Goal: Information Seeking & Learning: Learn about a topic

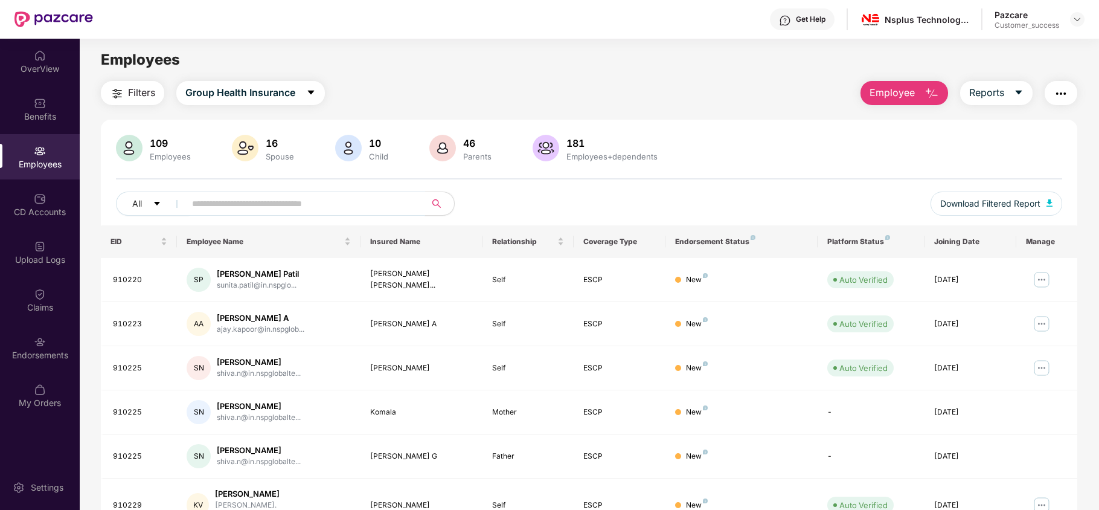
click at [190, 206] on span at bounding box center [302, 203] width 248 height 24
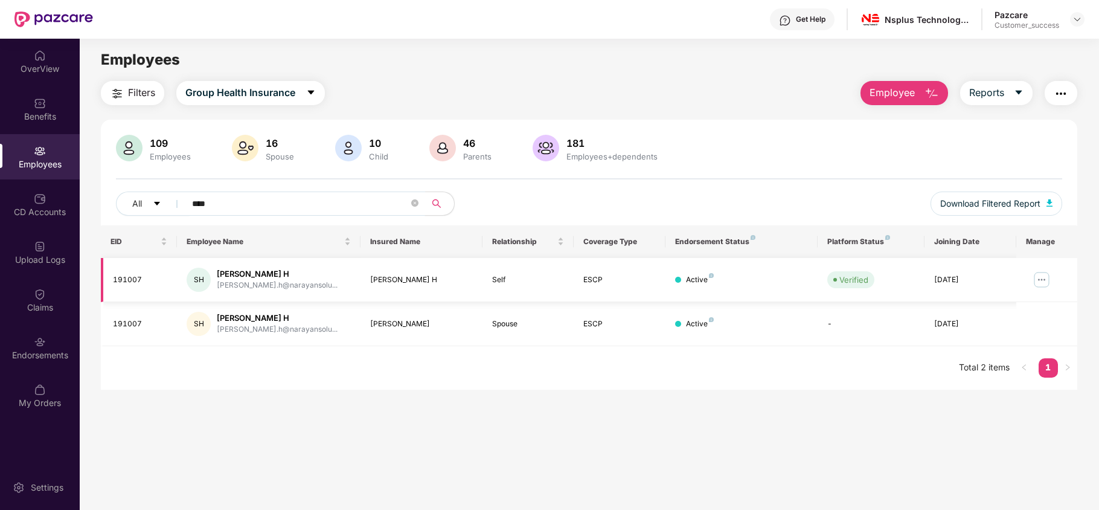
type input "****"
click at [1041, 276] on img at bounding box center [1041, 279] width 19 height 19
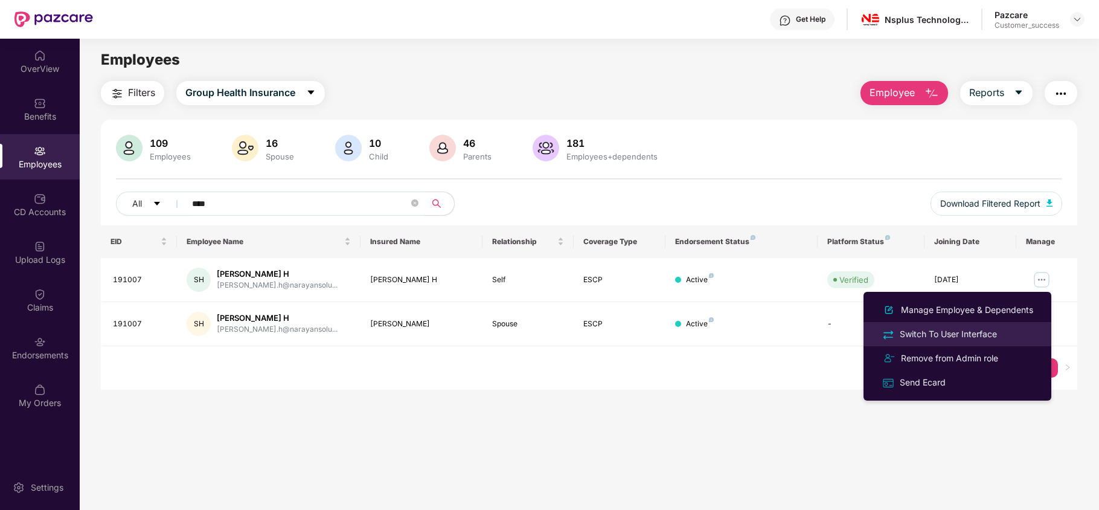
click at [940, 332] on div "Switch To User Interface" at bounding box center [948, 333] width 102 height 13
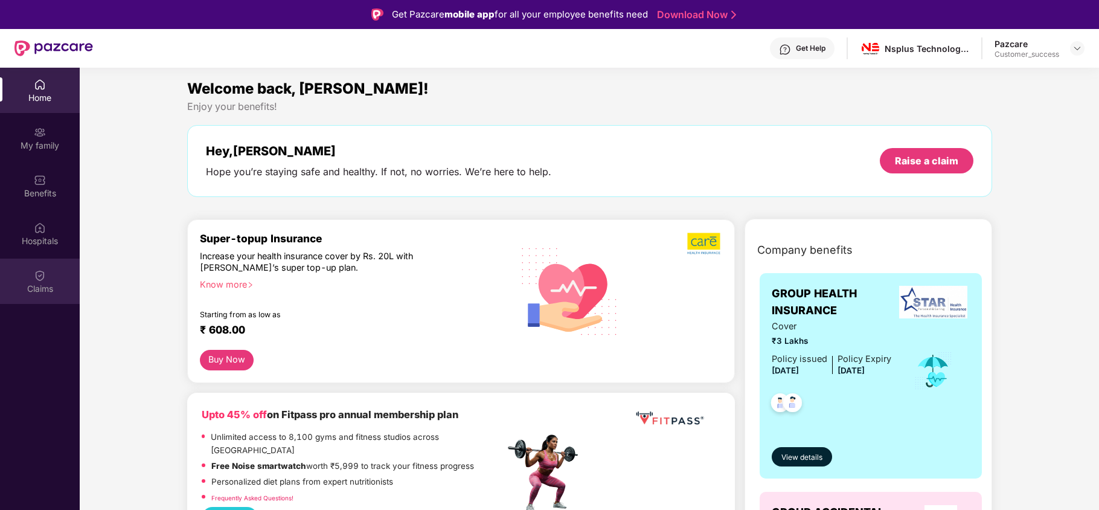
click at [45, 280] on img at bounding box center [40, 275] width 12 height 12
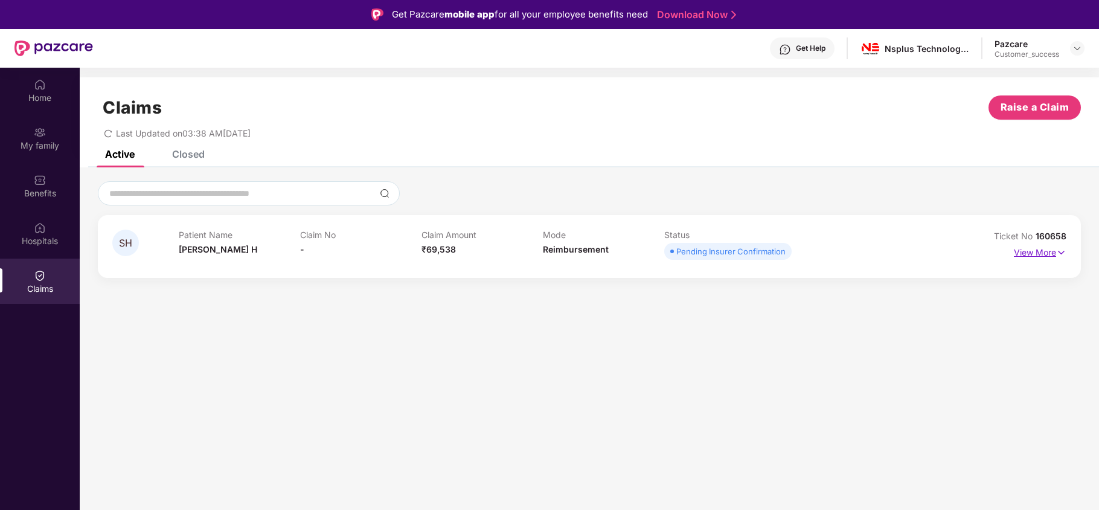
click at [1027, 248] on p "View More" at bounding box center [1040, 251] width 53 height 16
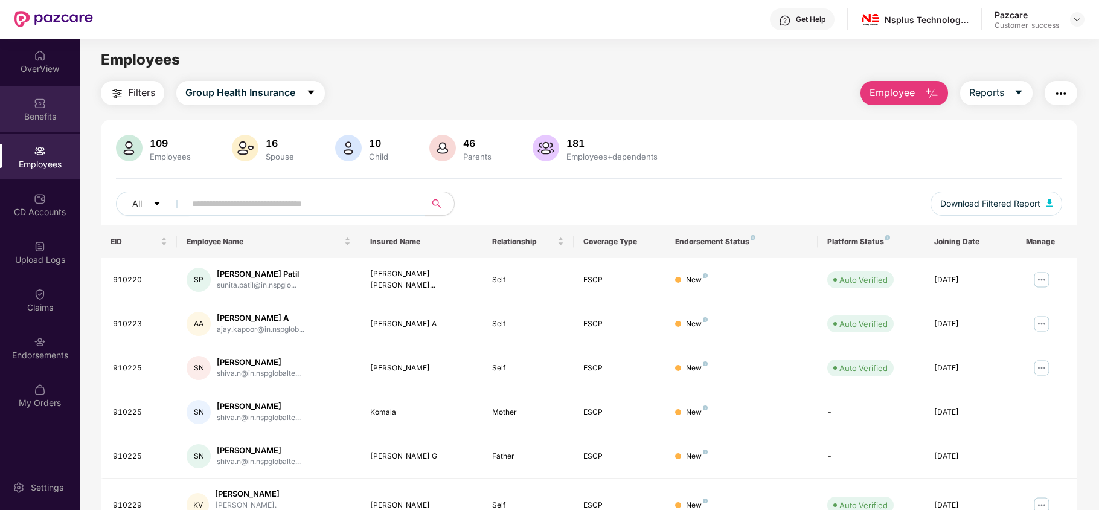
click at [44, 94] on div "Benefits" at bounding box center [40, 108] width 80 height 45
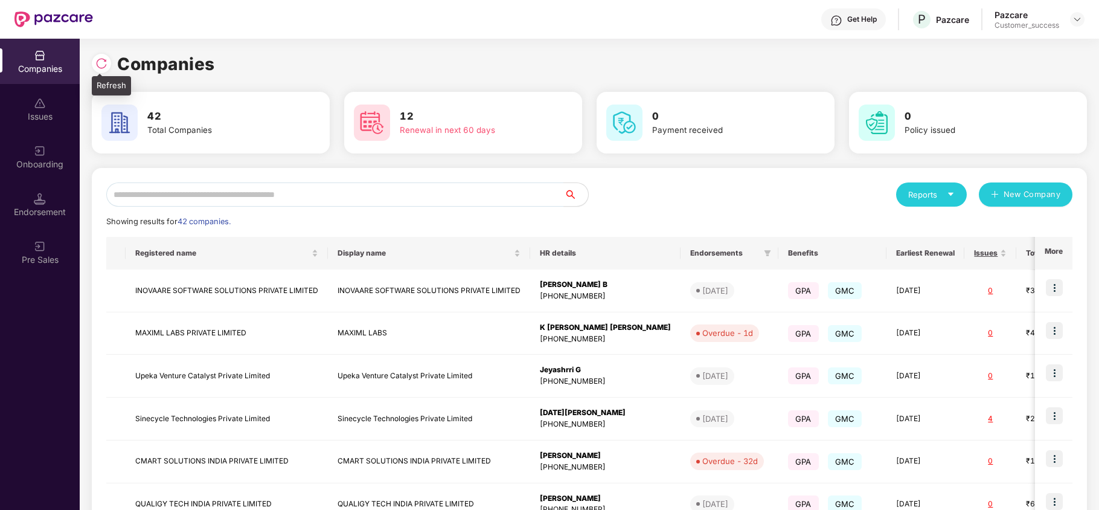
click at [104, 65] on img at bounding box center [101, 63] width 12 height 12
click at [232, 201] on input "text" at bounding box center [335, 194] width 458 height 24
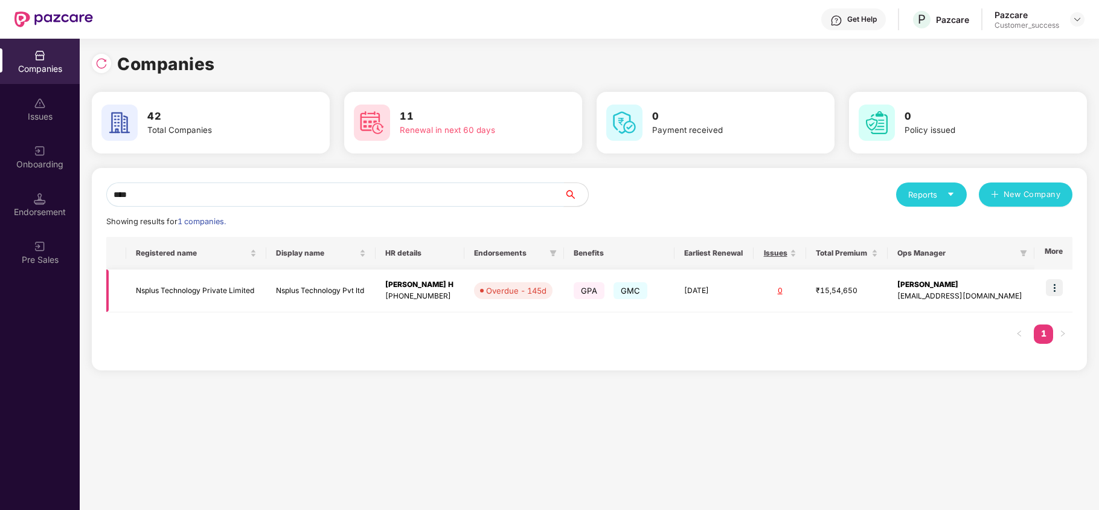
type input "****"
click at [1054, 283] on img at bounding box center [1054, 287] width 17 height 17
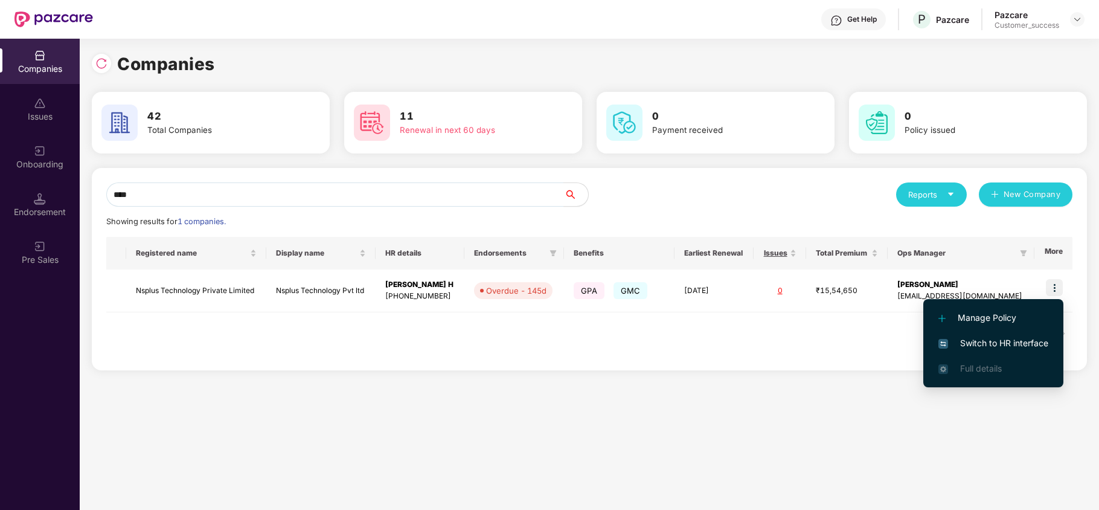
click at [1016, 344] on span "Switch to HR interface" at bounding box center [994, 342] width 110 height 13
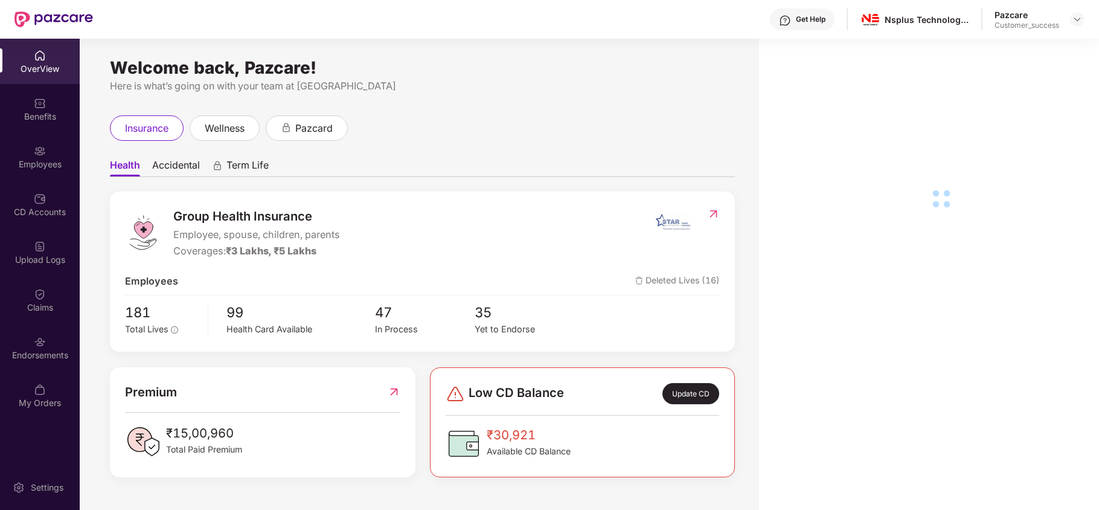
click at [45, 153] on img at bounding box center [40, 151] width 12 height 12
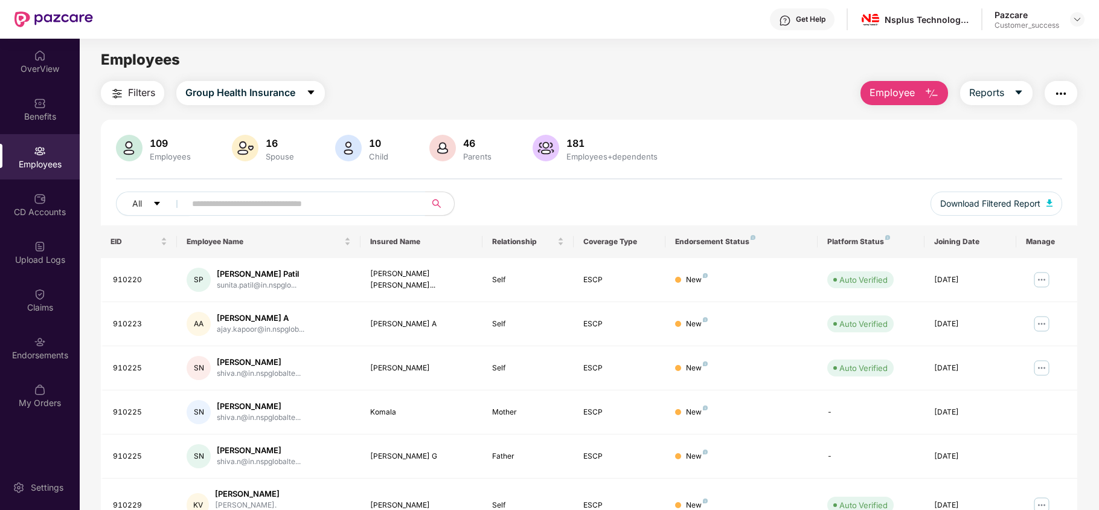
click at [258, 204] on input "text" at bounding box center [300, 203] width 217 height 18
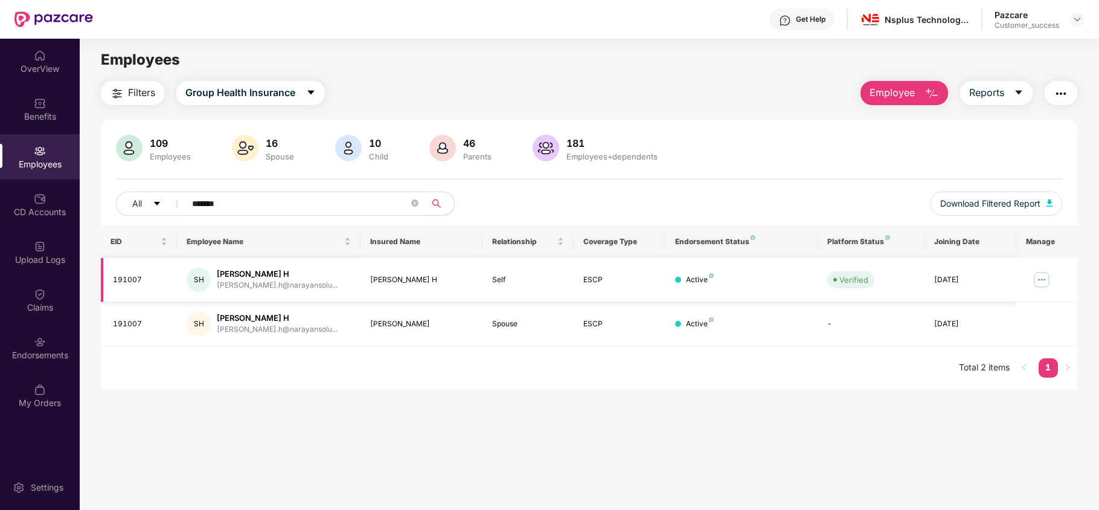
type input "*******"
click at [1049, 277] on img at bounding box center [1041, 279] width 19 height 19
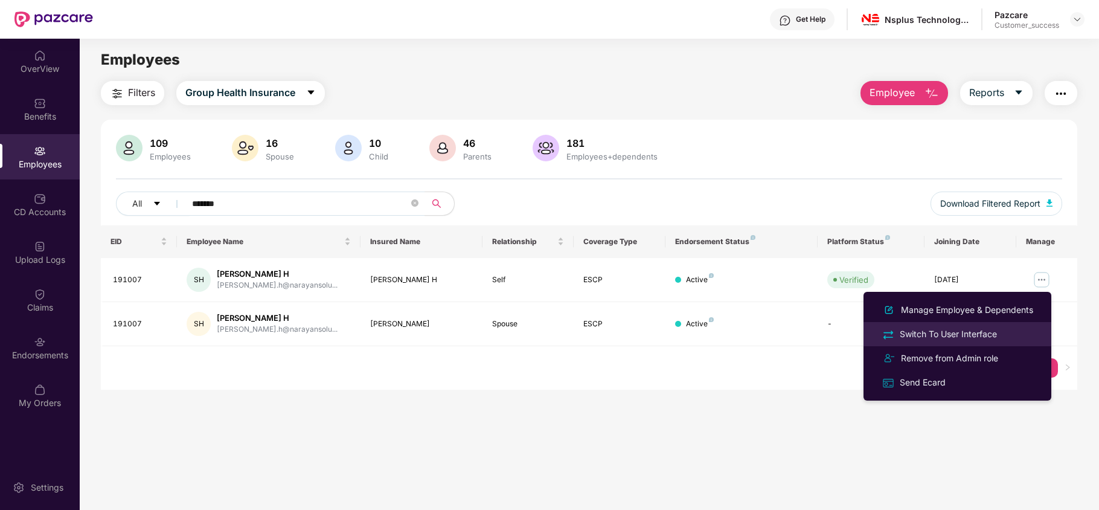
click at [974, 329] on div "Switch To User Interface" at bounding box center [948, 333] width 102 height 13
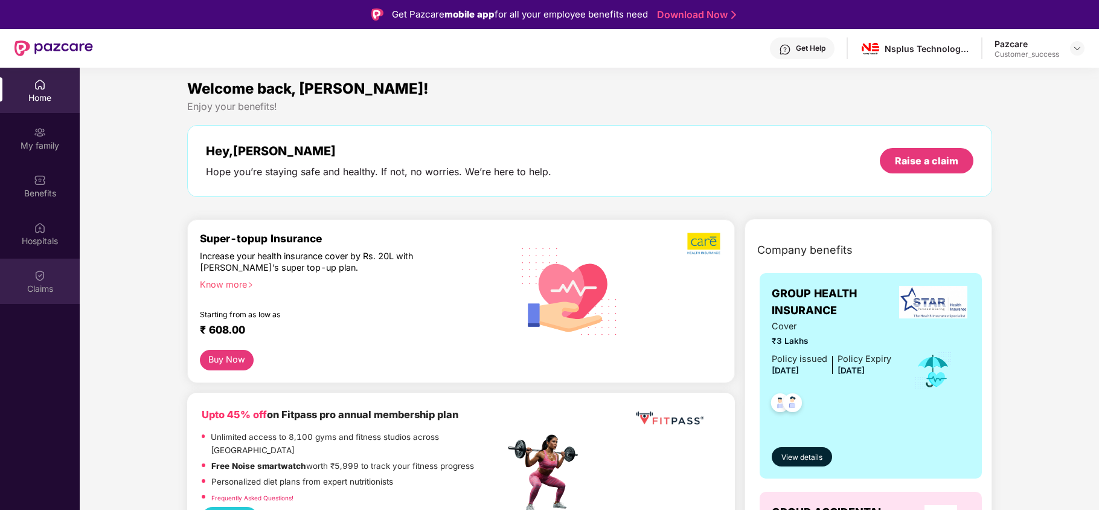
click at [36, 286] on div "Claims" at bounding box center [40, 289] width 80 height 12
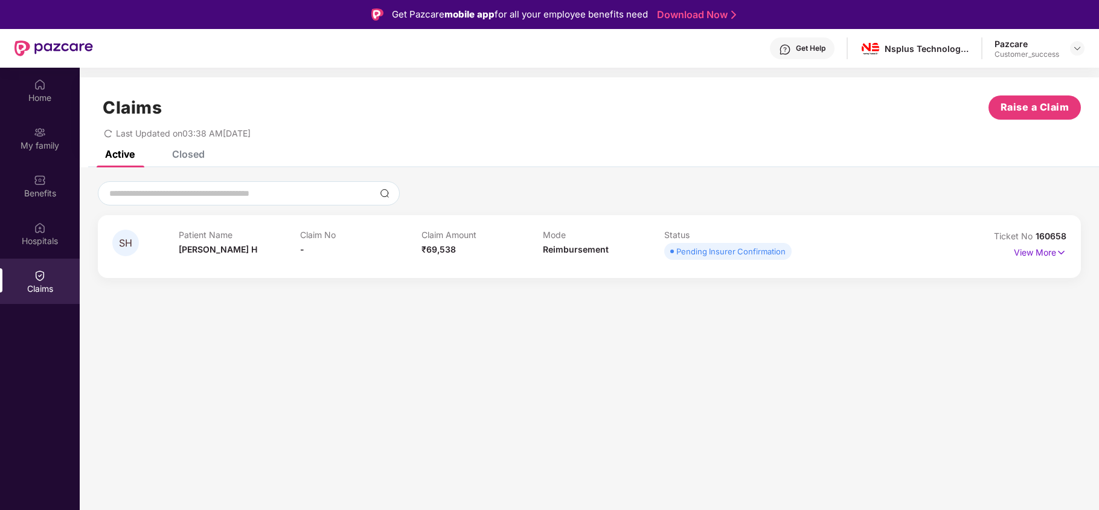
click at [189, 153] on div "Closed" at bounding box center [188, 154] width 33 height 12
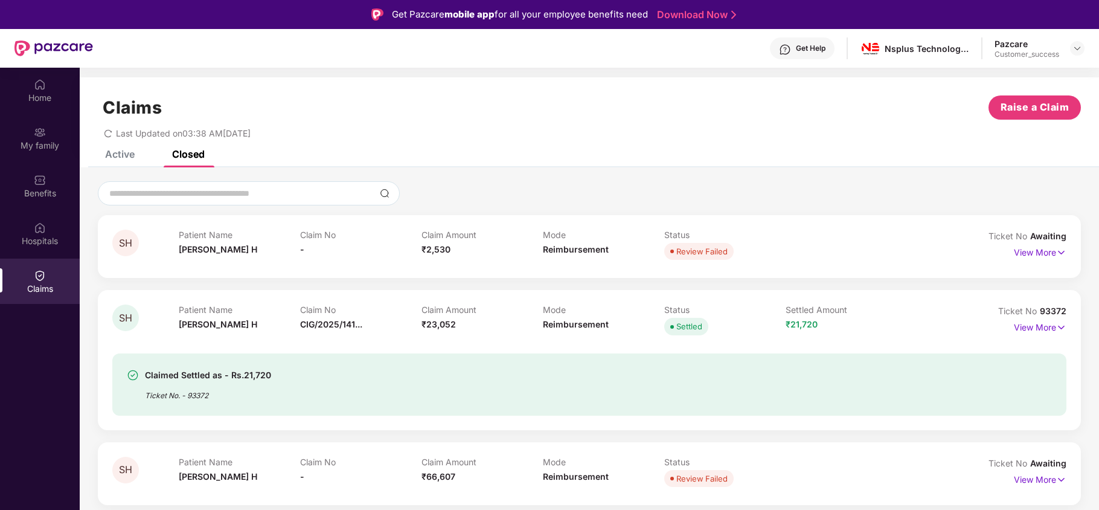
click at [112, 155] on div "Active" at bounding box center [120, 154] width 30 height 12
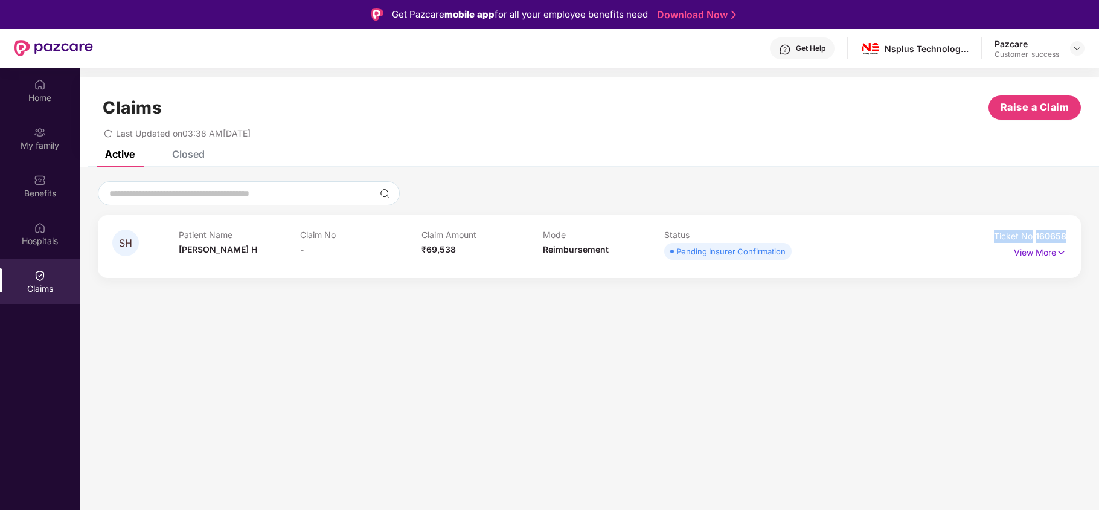
drag, startPoint x: 1073, startPoint y: 231, endPoint x: 990, endPoint y: 232, distance: 82.7
click at [990, 232] on div "SH Patient Name [PERSON_NAME] H Claim No - Claim Amount ₹69,538 Mode Reimbursem…" at bounding box center [589, 246] width 983 height 63
copy div "Ticket No 160658"
click at [530, 111] on div "Claims Raise a Claim" at bounding box center [589, 107] width 983 height 24
click at [1022, 252] on p "View More" at bounding box center [1040, 251] width 53 height 16
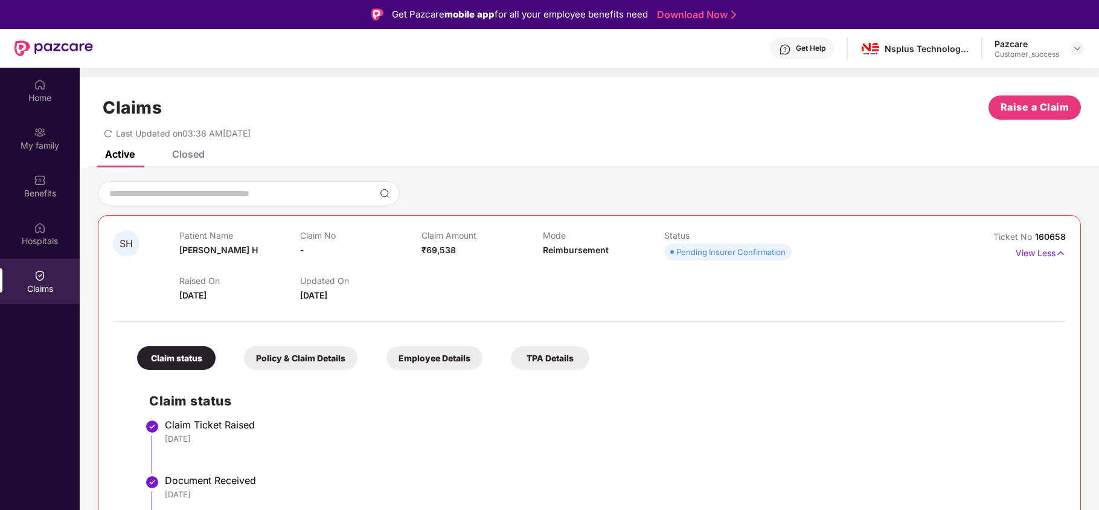
scroll to position [69, 0]
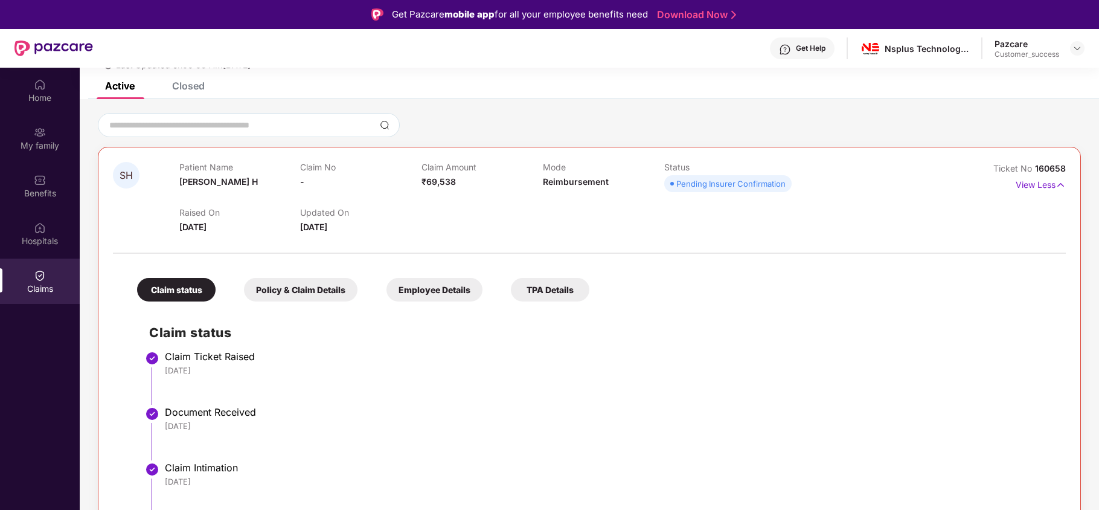
click at [310, 293] on div "Policy & Claim Details" at bounding box center [301, 290] width 114 height 24
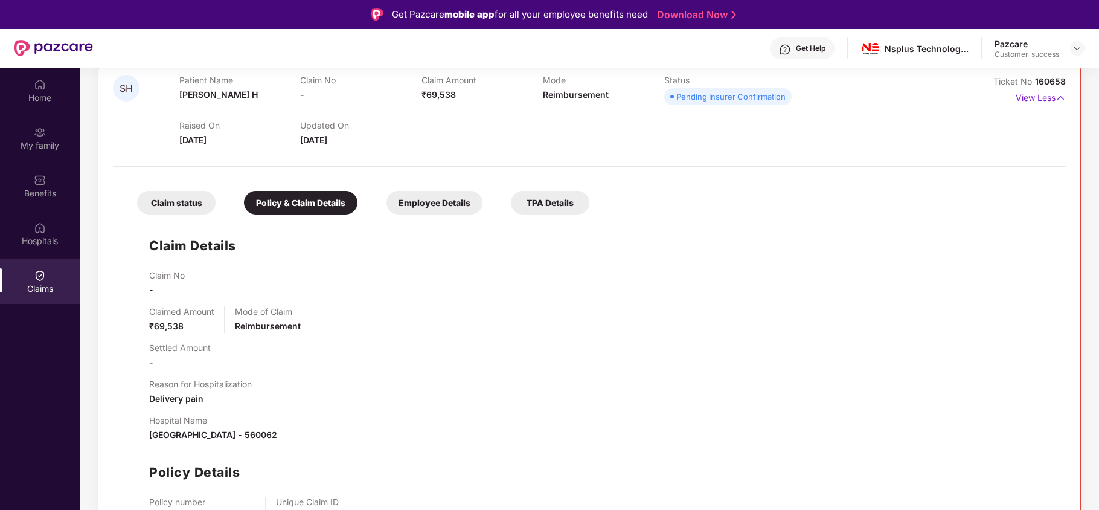
scroll to position [175, 0]
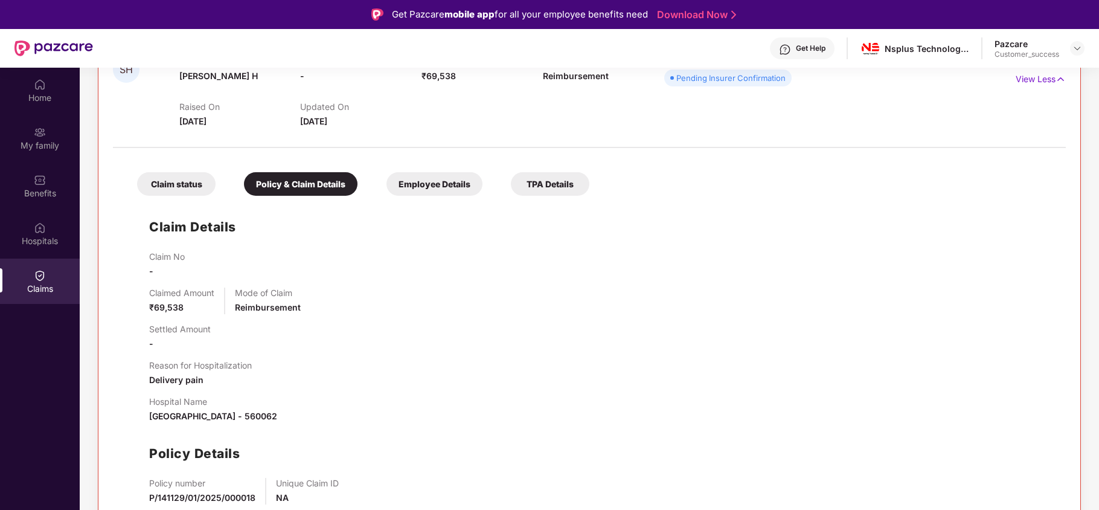
click at [431, 184] on div "Employee Details" at bounding box center [435, 184] width 96 height 24
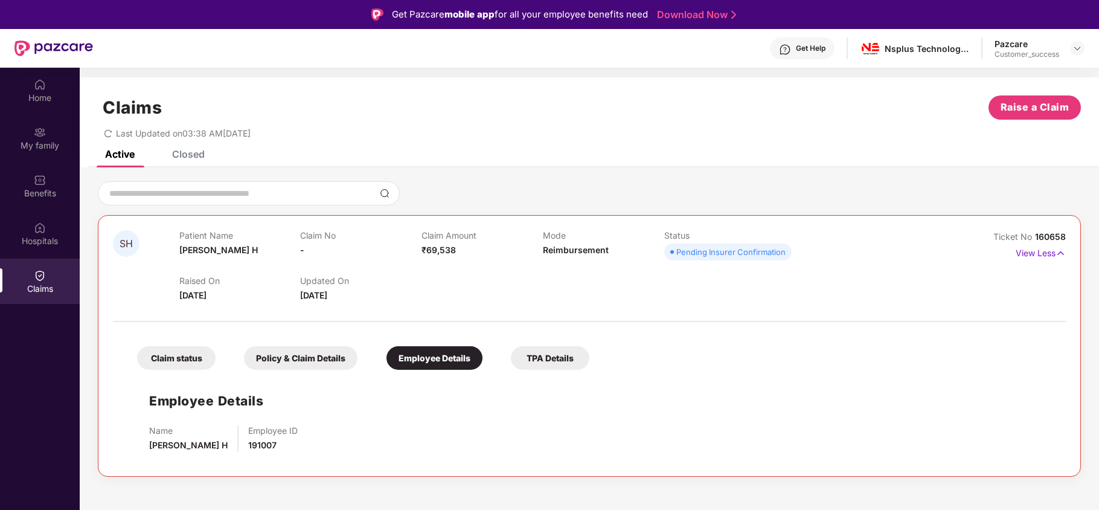
click at [322, 351] on div "Policy & Claim Details" at bounding box center [301, 358] width 114 height 24
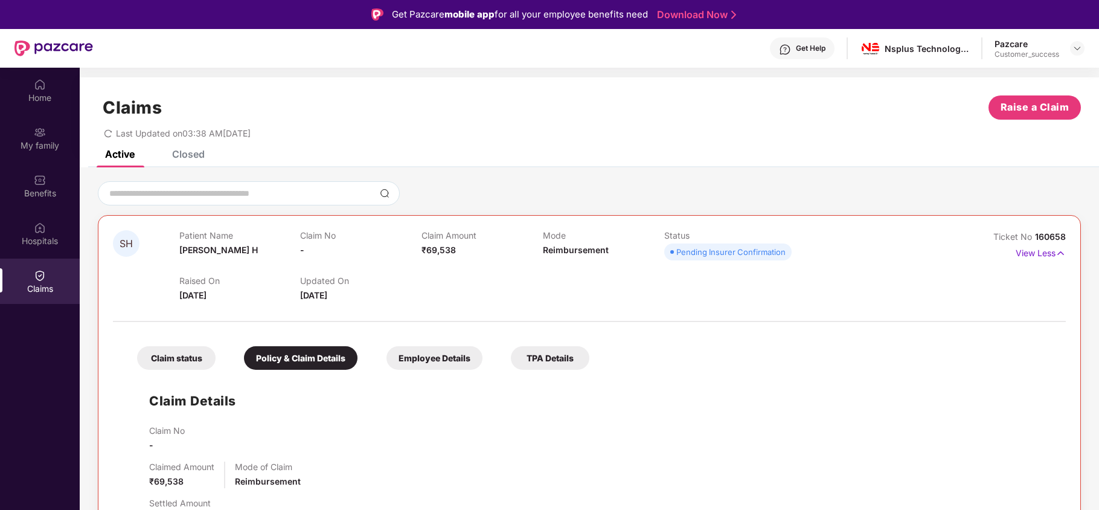
scroll to position [175, 0]
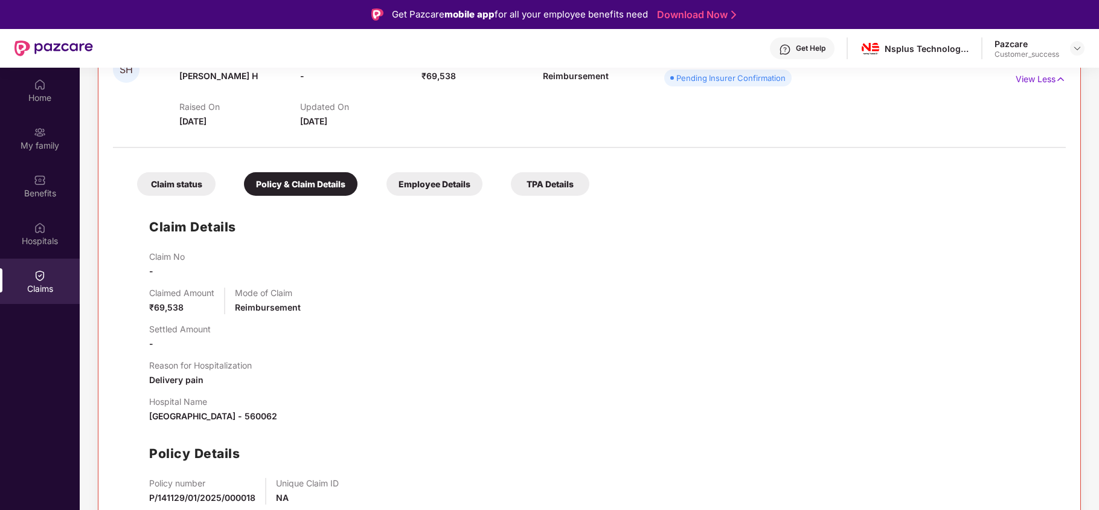
click at [539, 174] on div "TPA Details" at bounding box center [550, 184] width 79 height 24
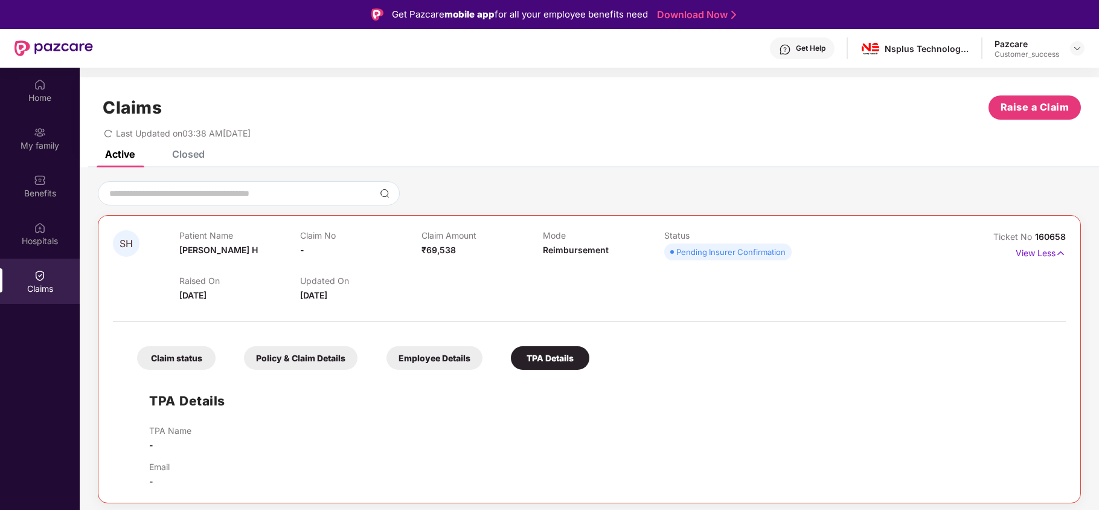
scroll to position [0, 0]
click at [431, 358] on div "Employee Details" at bounding box center [435, 358] width 96 height 24
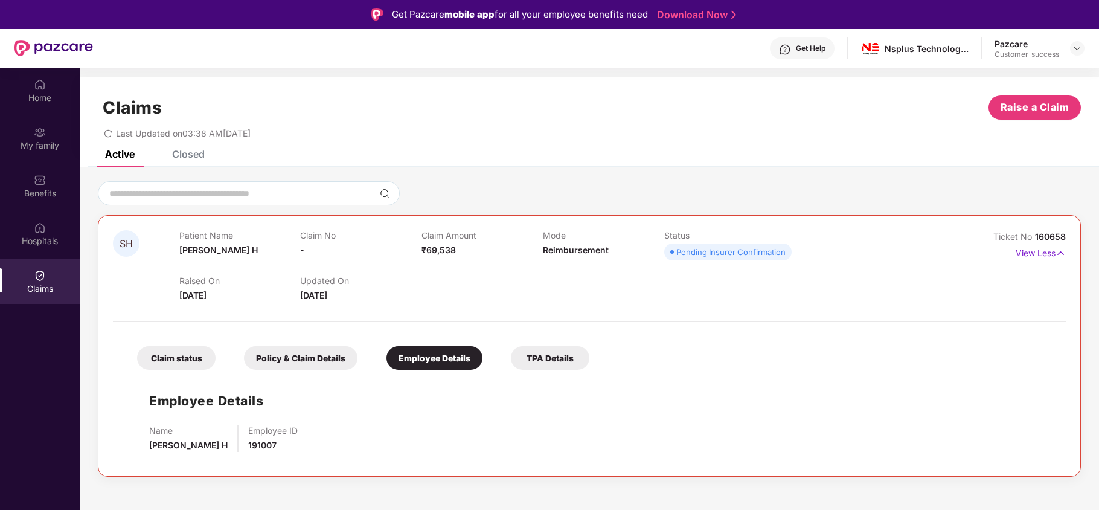
click at [181, 358] on div "Claim status" at bounding box center [176, 358] width 79 height 24
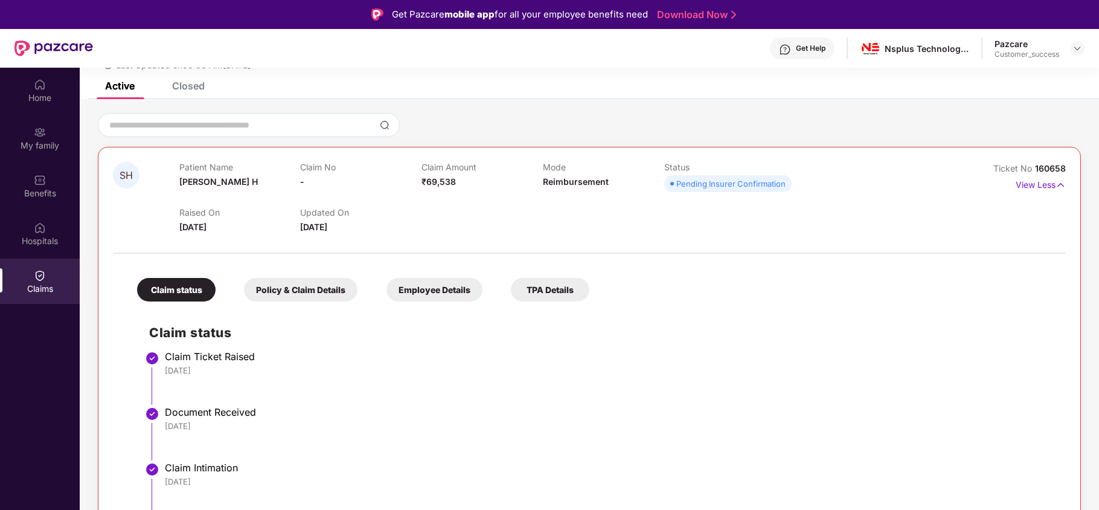
scroll to position [68, 0]
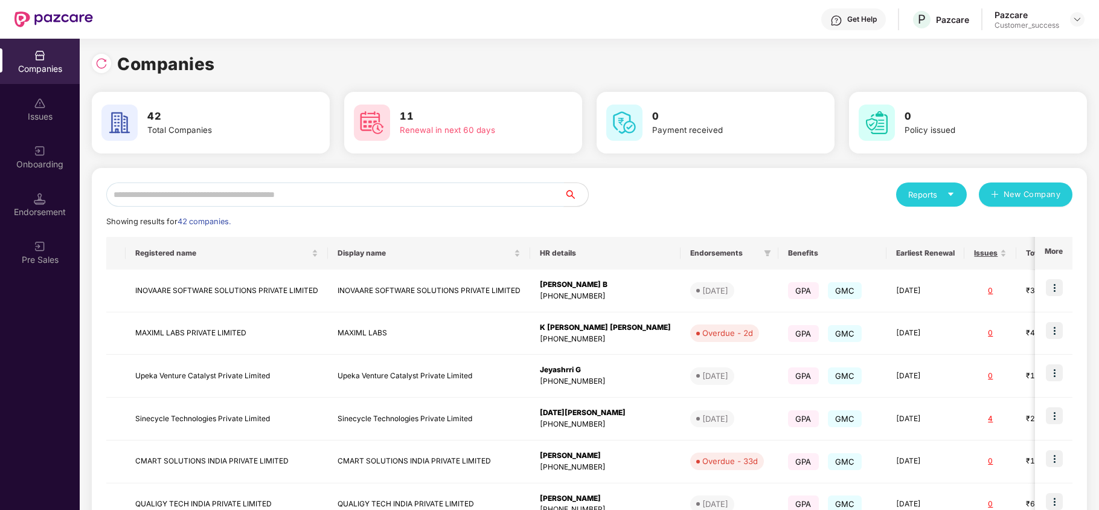
click at [256, 182] on input "text" at bounding box center [335, 194] width 458 height 24
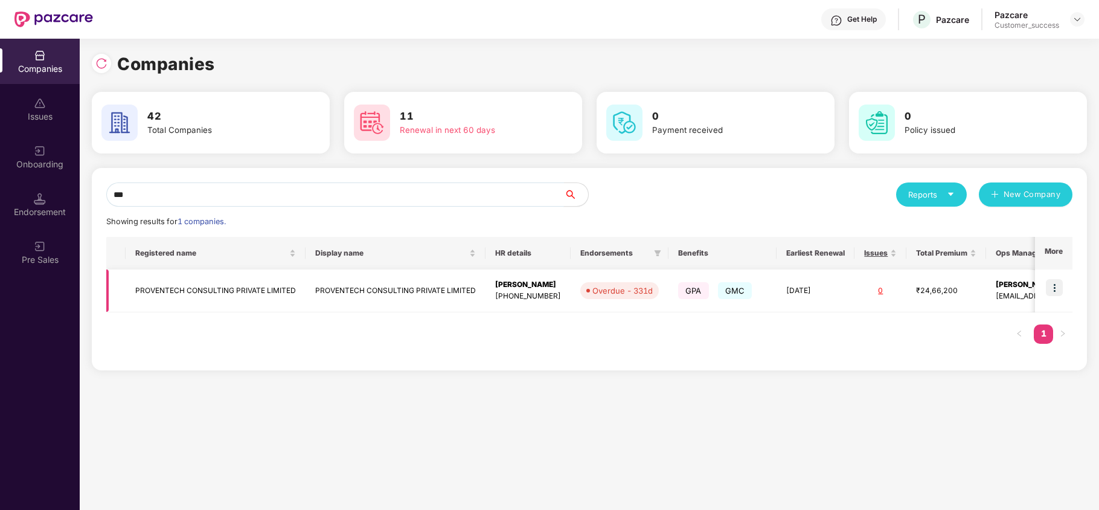
type input "***"
click at [1050, 286] on img at bounding box center [1054, 287] width 17 height 17
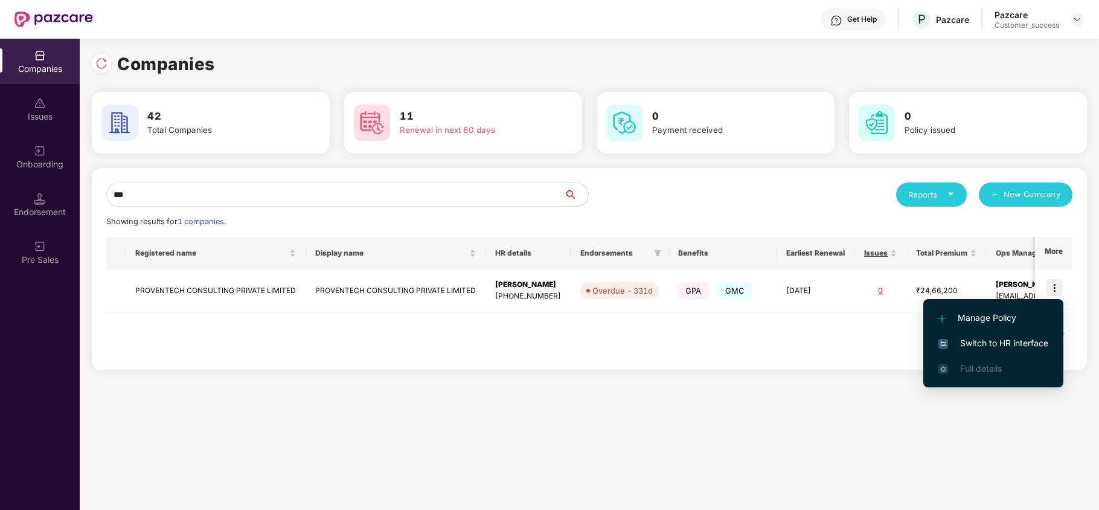
click at [1028, 337] on span "Switch to HR interface" at bounding box center [994, 342] width 110 height 13
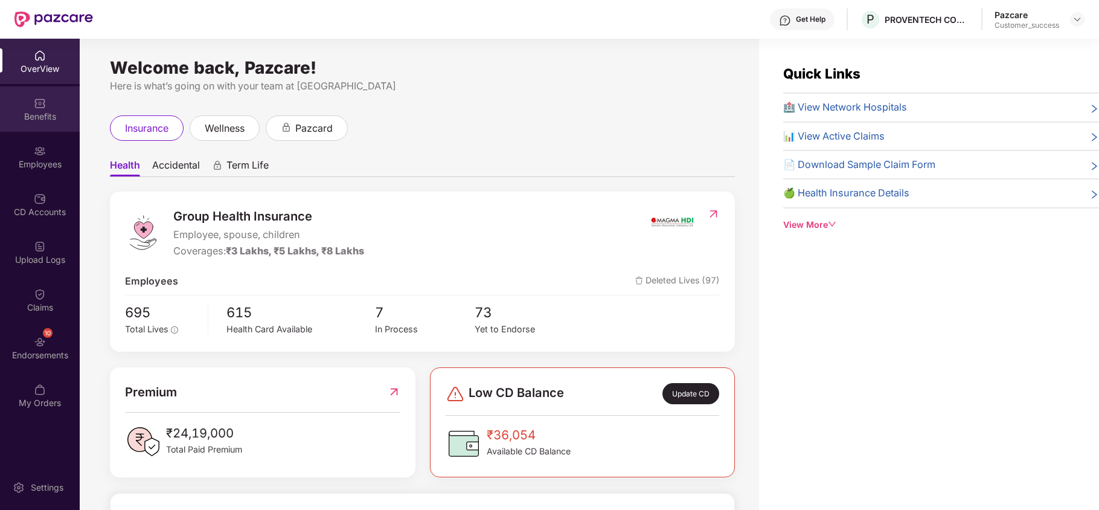
click at [51, 117] on div "Benefits" at bounding box center [40, 117] width 80 height 12
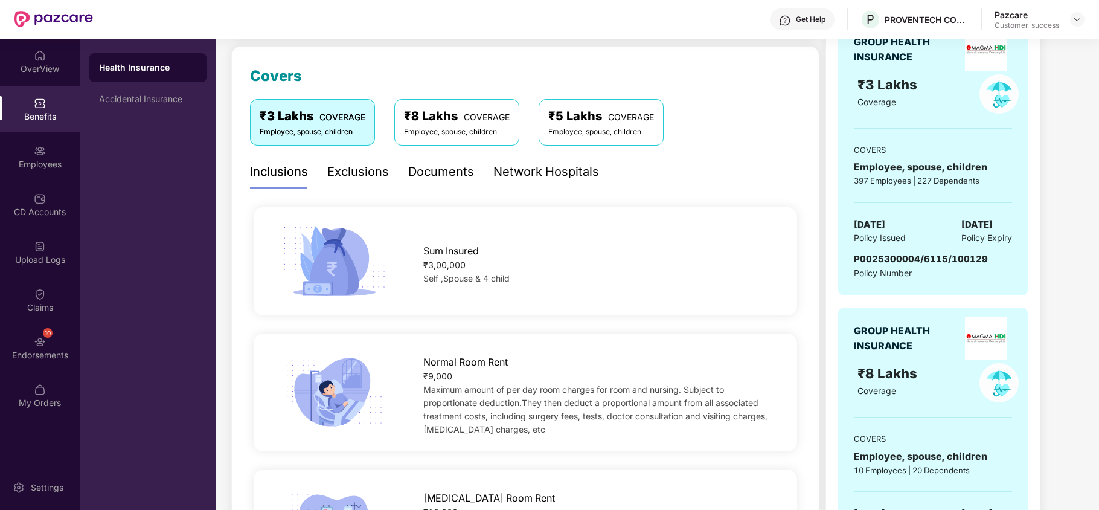
scroll to position [149, 0]
click at [37, 153] on img at bounding box center [40, 151] width 12 height 12
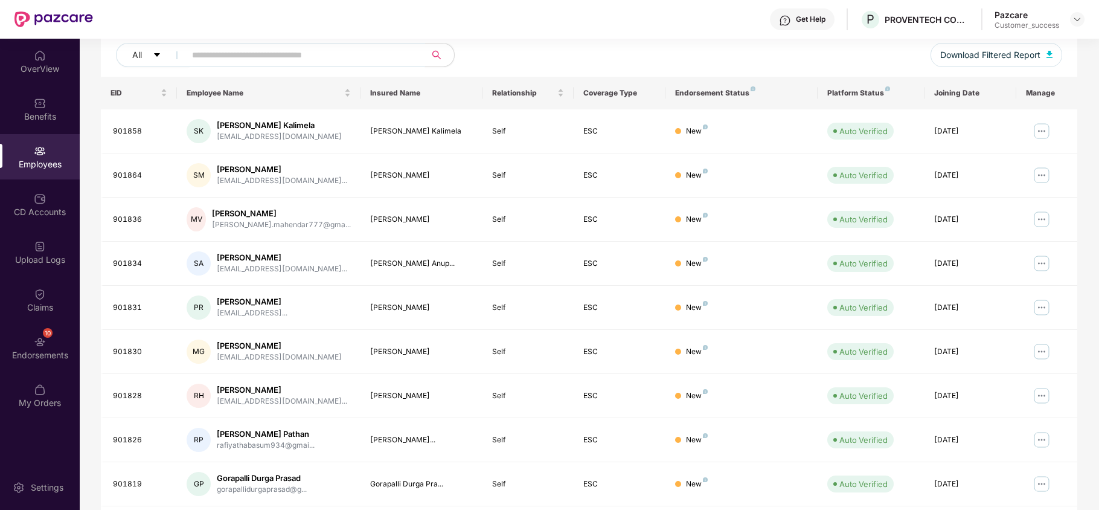
click at [319, 54] on input "text" at bounding box center [300, 55] width 217 height 18
paste input "**********"
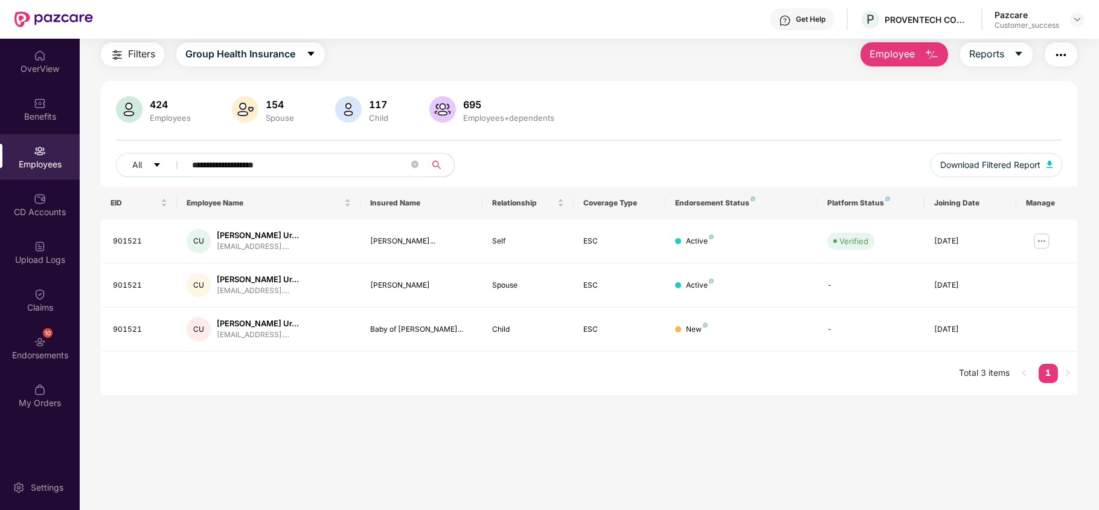
scroll to position [39, 0]
type input "**********"
click at [1044, 243] on img at bounding box center [1041, 240] width 19 height 19
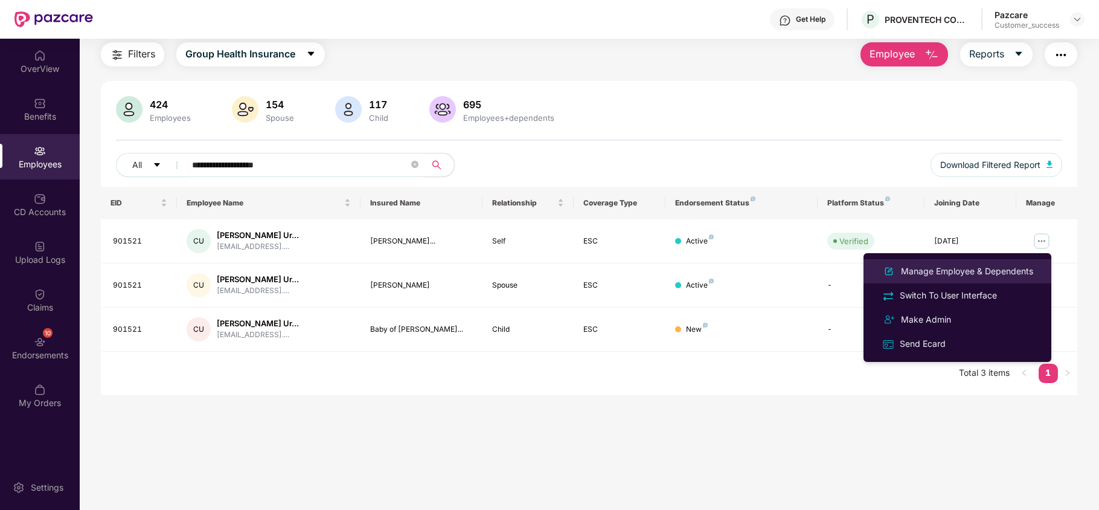
click at [988, 268] on div "Manage Employee & Dependents" at bounding box center [967, 271] width 137 height 13
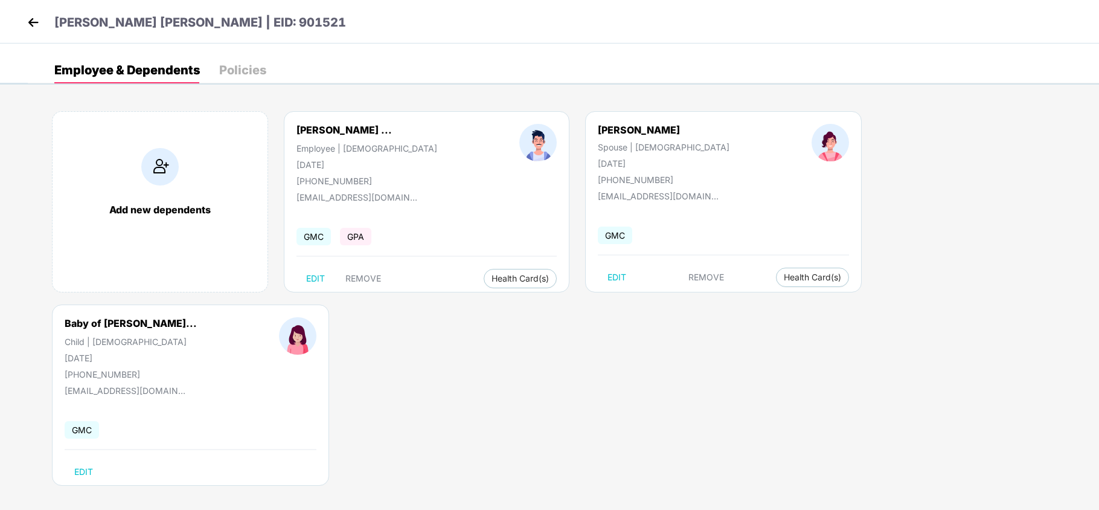
click at [260, 73] on div "Policies" at bounding box center [242, 70] width 47 height 12
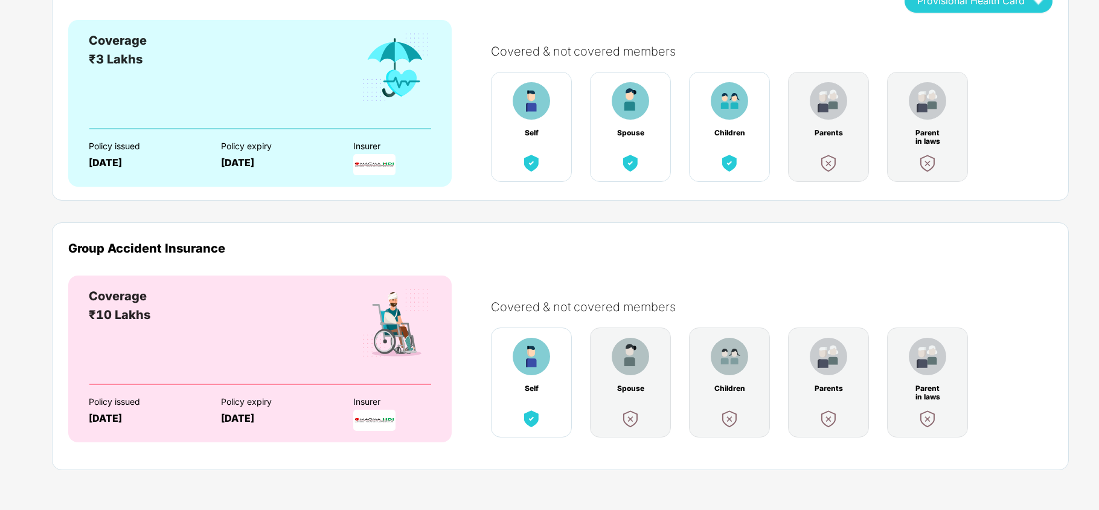
scroll to position [0, 0]
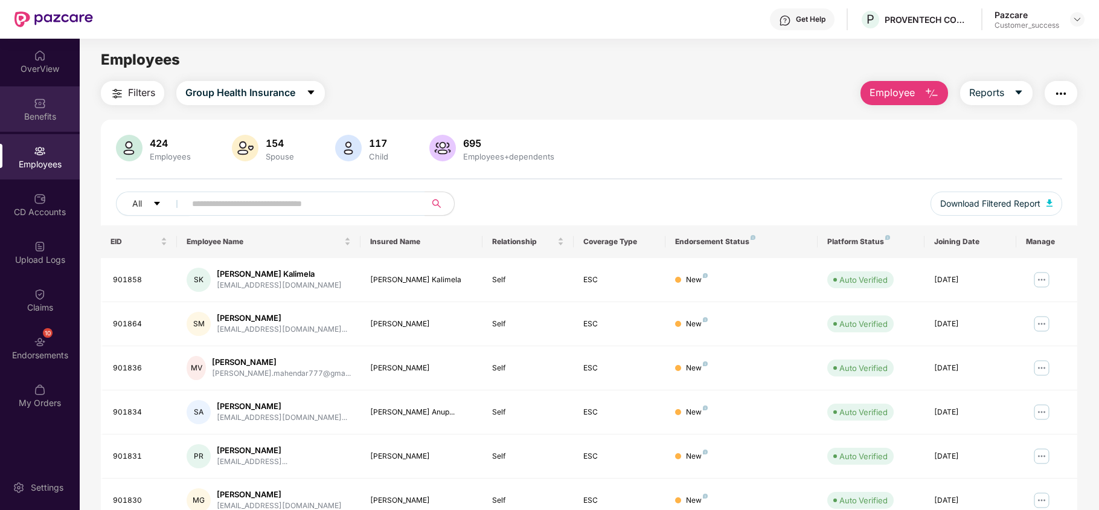
click at [45, 104] on img at bounding box center [40, 103] width 12 height 12
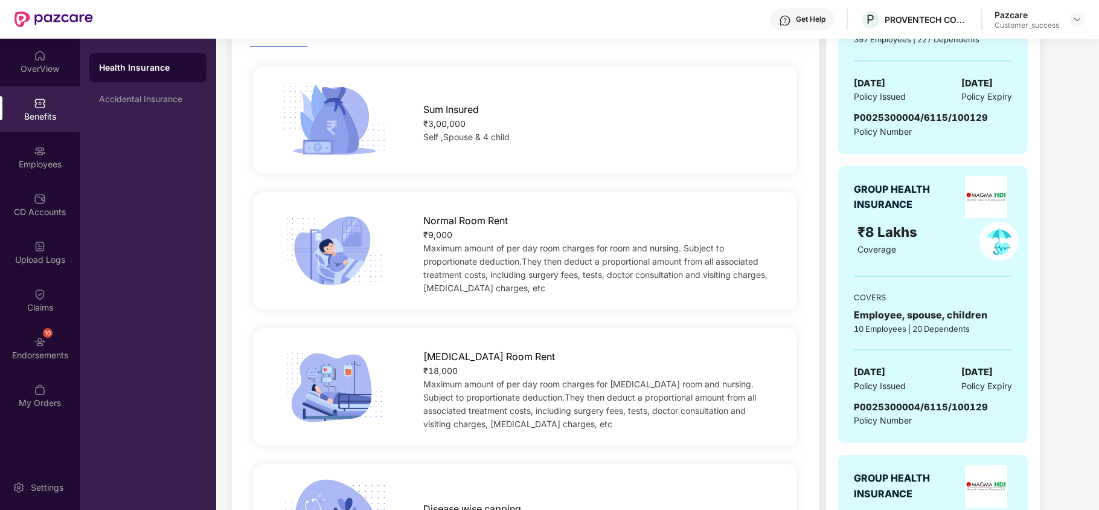
scroll to position [295, 0]
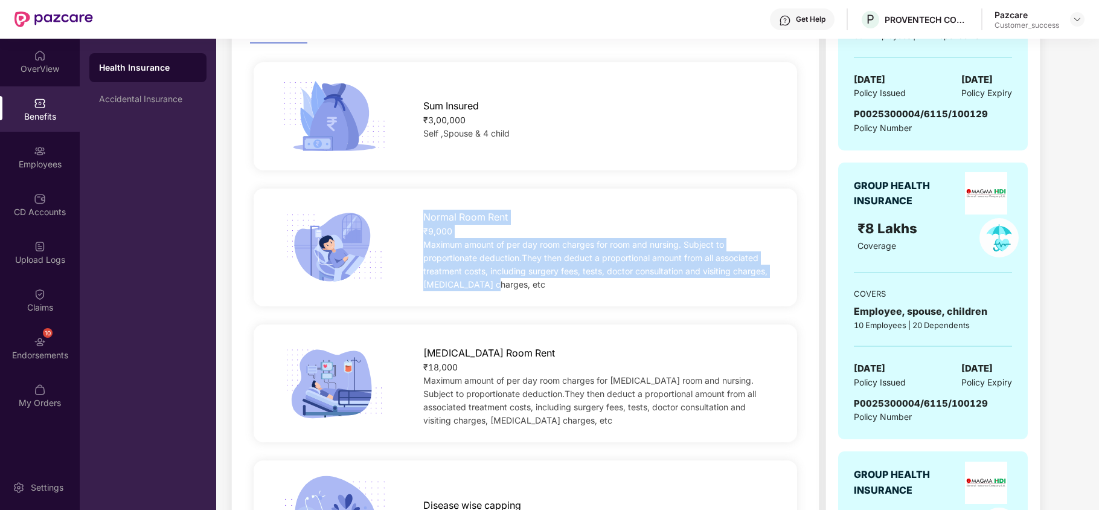
drag, startPoint x: 503, startPoint y: 284, endPoint x: 416, endPoint y: 221, distance: 107.3
click at [416, 221] on div "Normal Room Rent ₹9,000 Maximum amount of per day room charges for room and nur…" at bounding box center [598, 248] width 388 height 88
copy div "Normal Room Rent ₹9,000 Maximum amount of per day room charges for room and nur…"
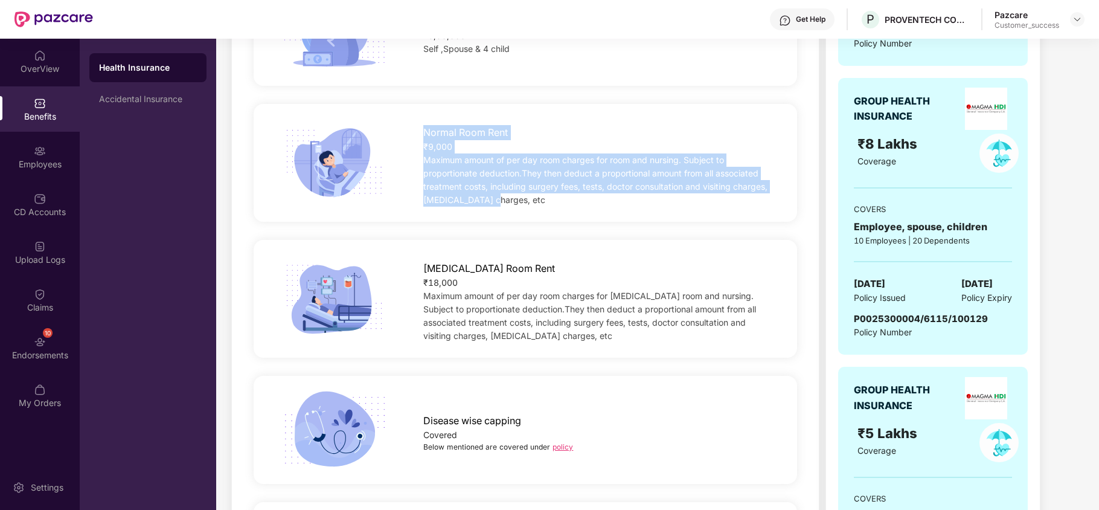
scroll to position [380, 0]
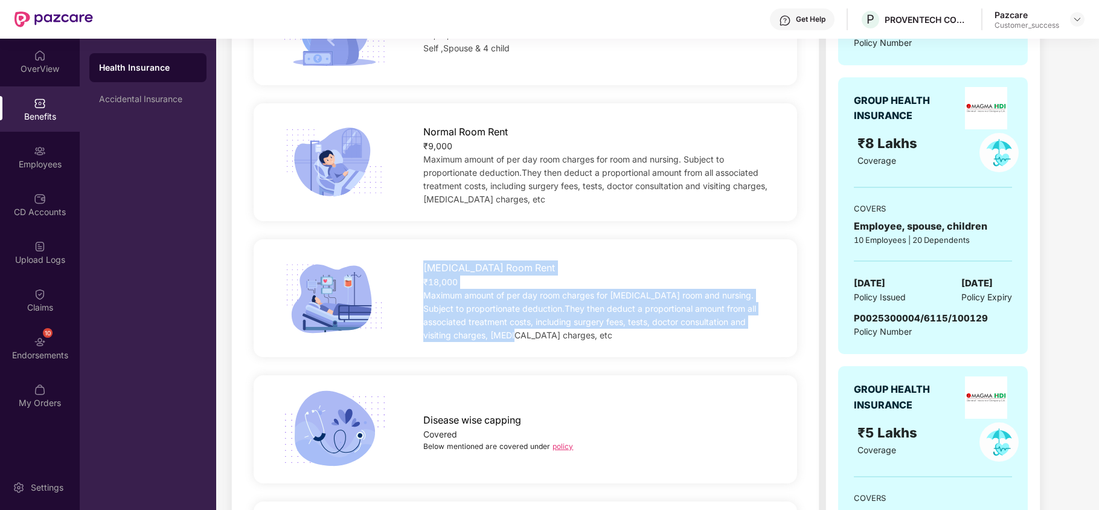
drag, startPoint x: 495, startPoint y: 334, endPoint x: 416, endPoint y: 269, distance: 103.0
click at [416, 269] on div "[MEDICAL_DATA] Room Rent ₹18,000 Maximum amount of per day room charges for [ME…" at bounding box center [598, 298] width 388 height 88
copy div "[MEDICAL_DATA] Room Rent ₹18,000 Maximum amount of per day room charges for [ME…"
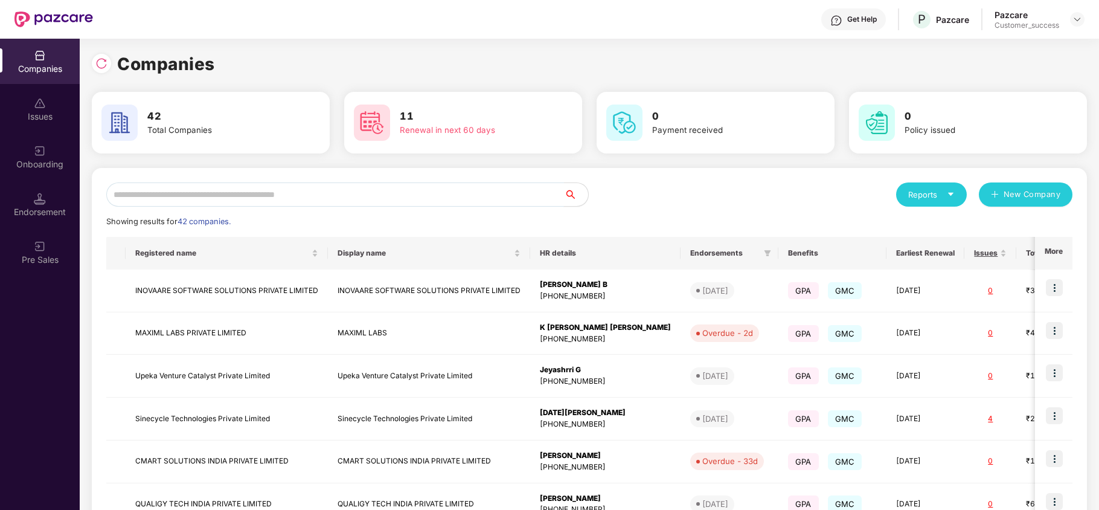
click at [351, 197] on input "text" at bounding box center [335, 194] width 458 height 24
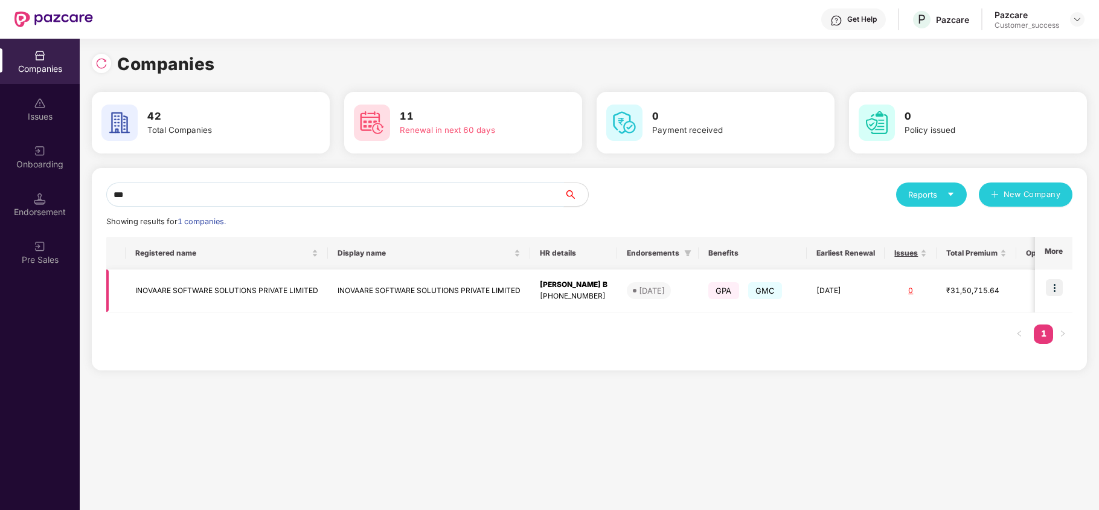
type input "***"
click at [1053, 290] on img at bounding box center [1054, 287] width 17 height 17
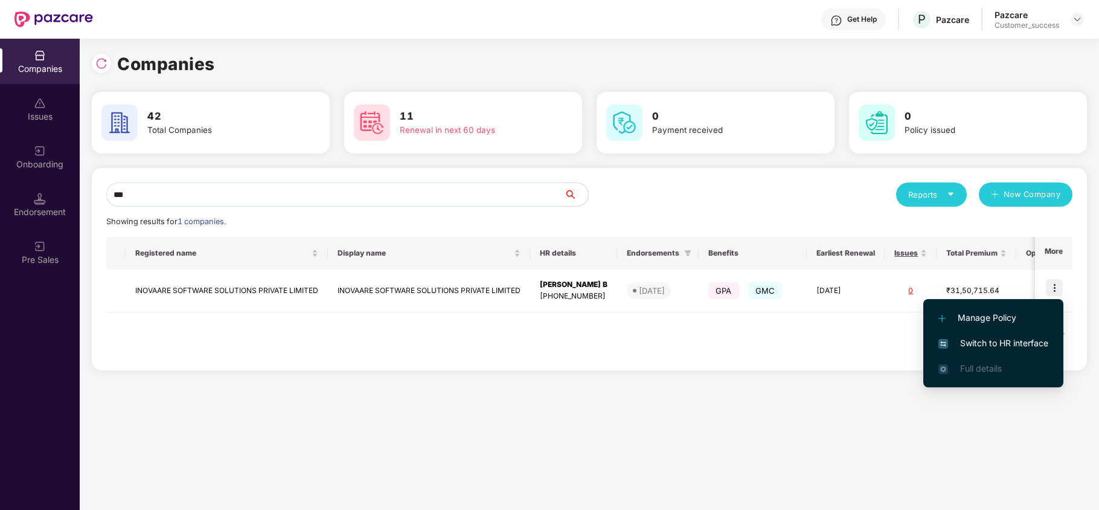
click at [1023, 335] on li "Switch to HR interface" at bounding box center [993, 342] width 140 height 25
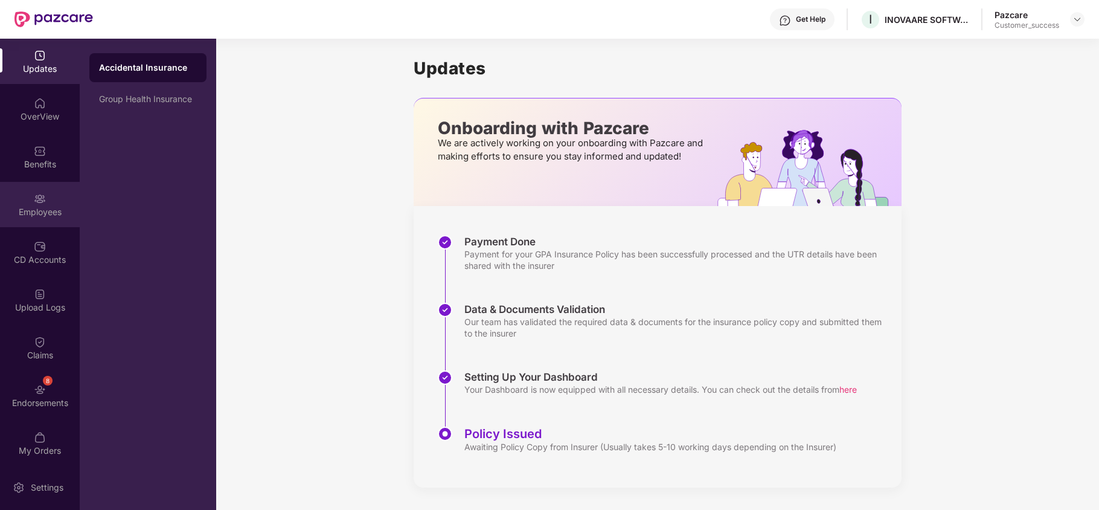
click at [46, 199] on div "Employees" at bounding box center [40, 204] width 80 height 45
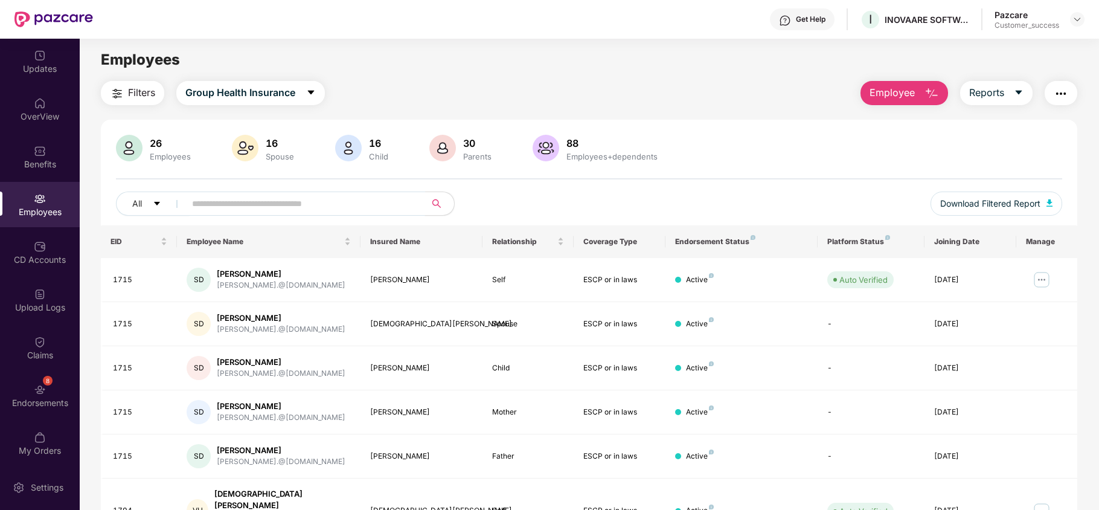
click at [247, 203] on input "text" at bounding box center [300, 203] width 217 height 18
paste input "****"
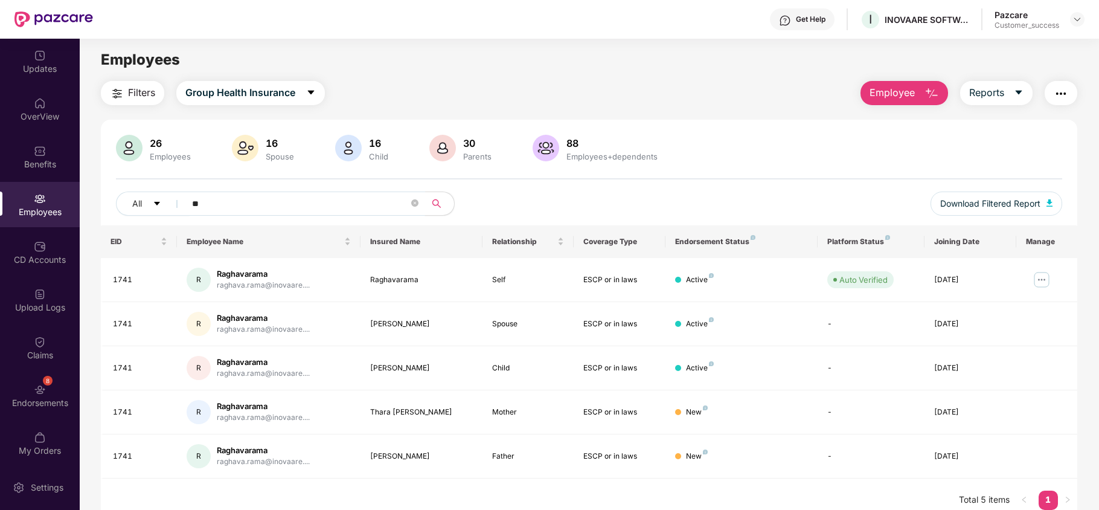
type input "*"
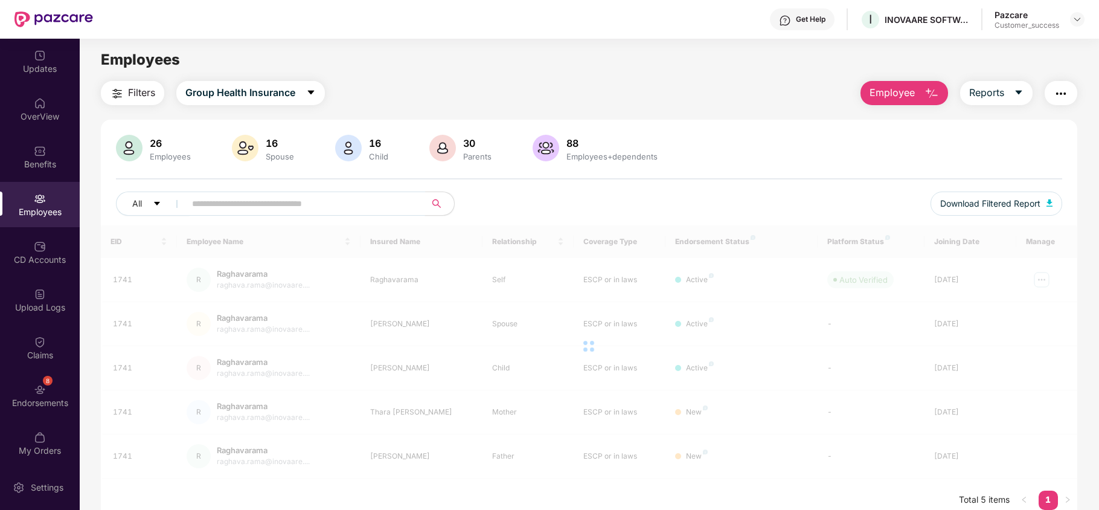
paste input "****"
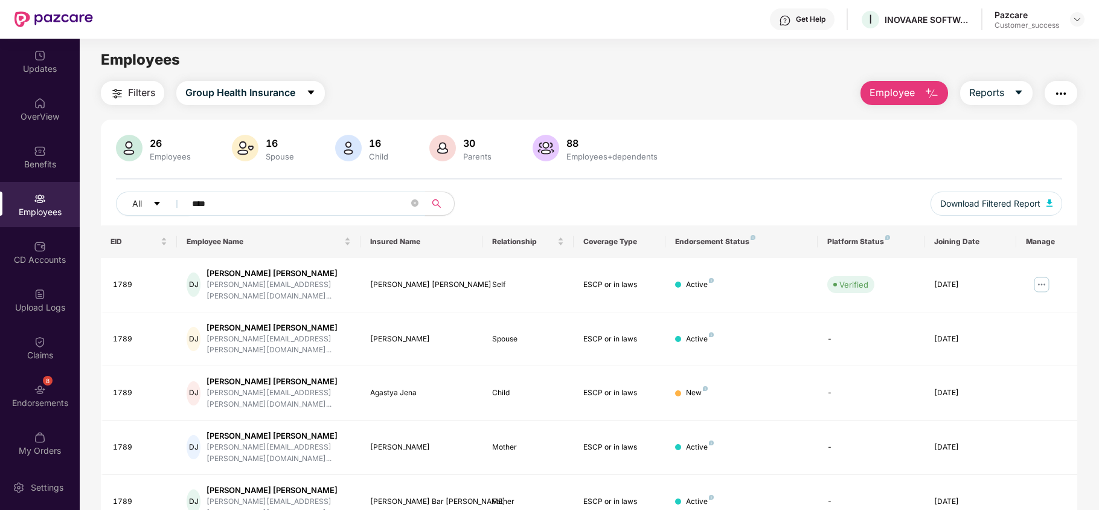
type input "****"
click at [32, 252] on div "CD Accounts" at bounding box center [40, 251] width 80 height 45
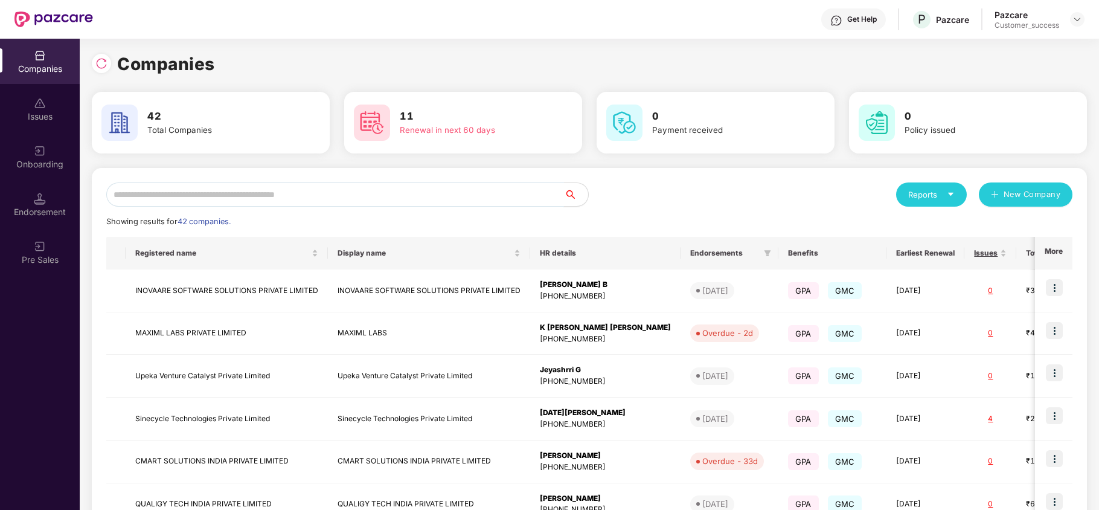
click at [300, 188] on input "text" at bounding box center [335, 194] width 458 height 24
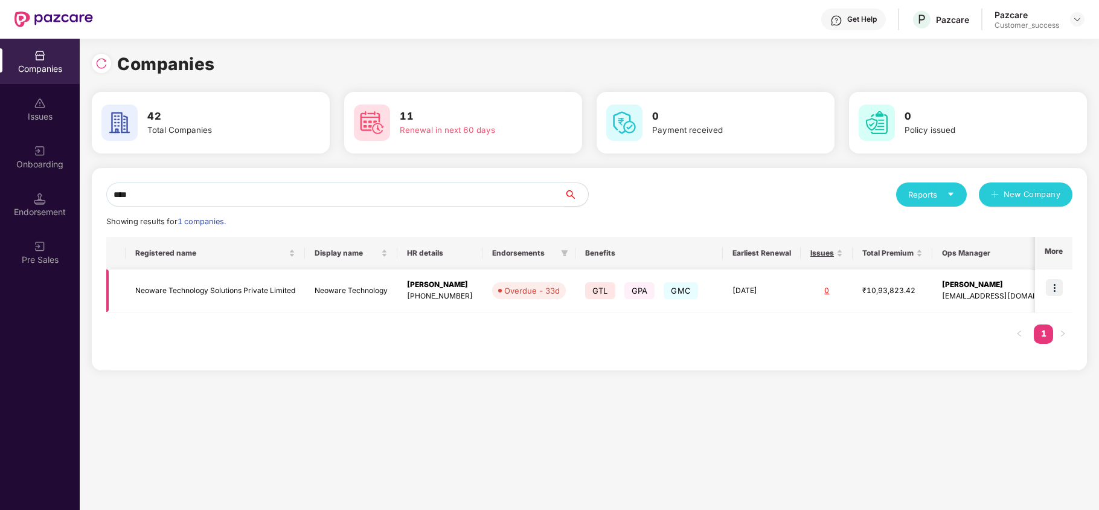
type input "****"
click at [1056, 286] on img at bounding box center [1054, 287] width 17 height 17
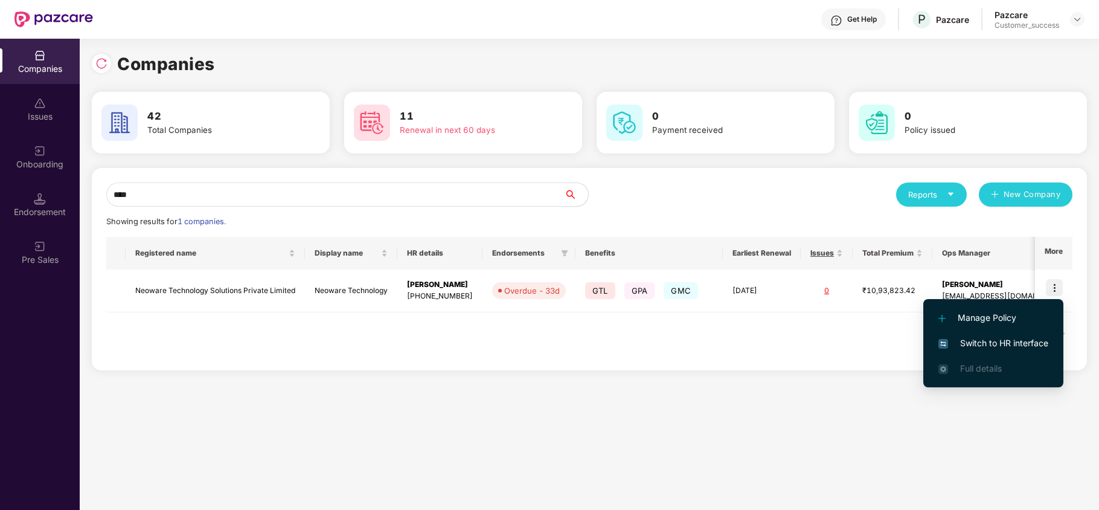
click at [1015, 343] on span "Switch to HR interface" at bounding box center [994, 342] width 110 height 13
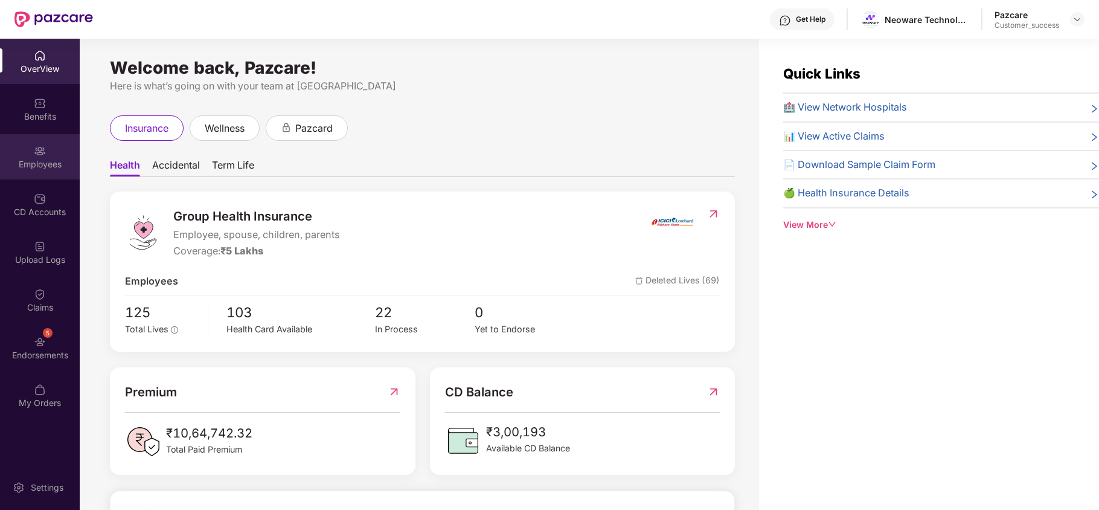
click at [43, 155] on img at bounding box center [40, 151] width 12 height 12
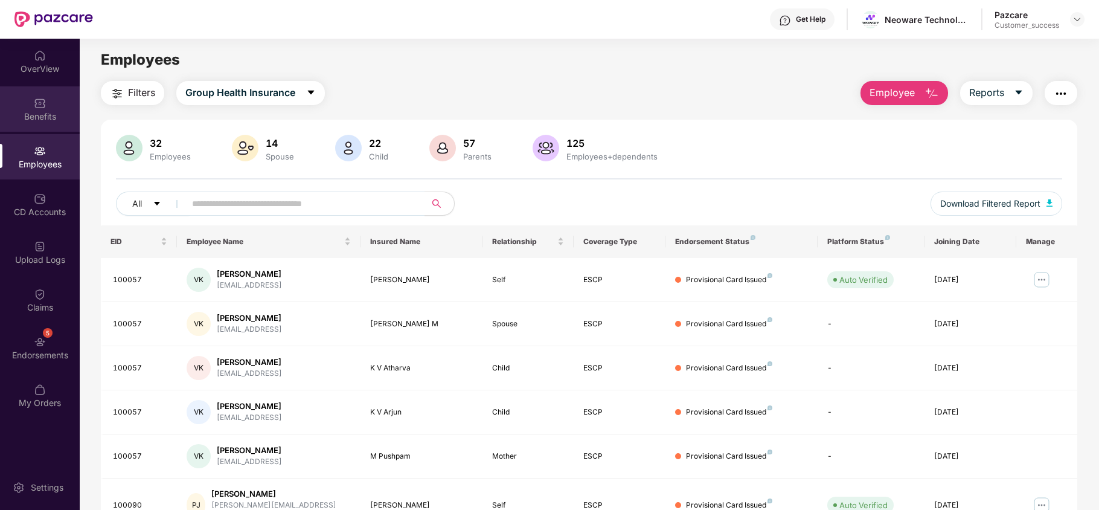
click at [46, 104] on div "Benefits" at bounding box center [40, 108] width 80 height 45
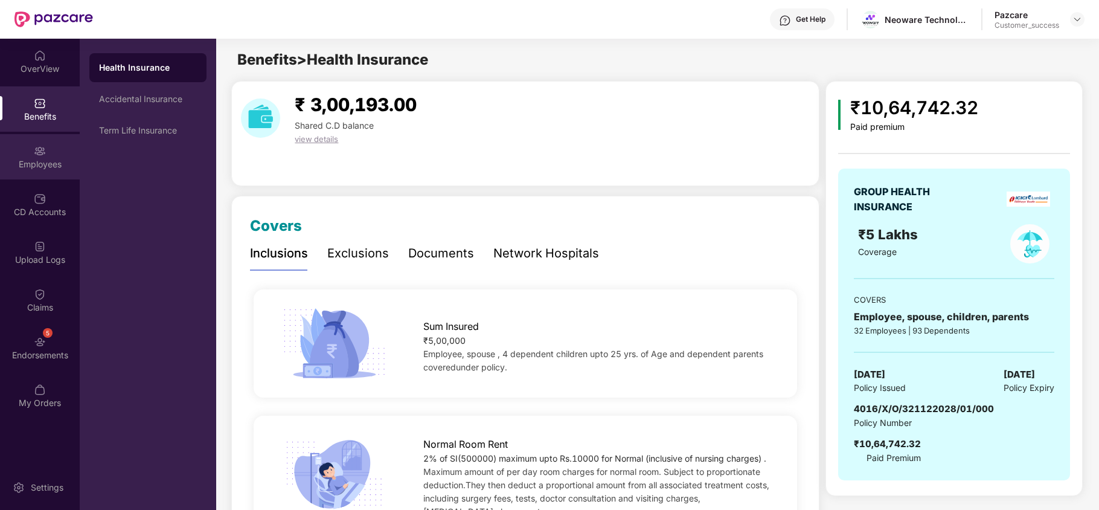
click at [48, 160] on div "Employees" at bounding box center [40, 164] width 80 height 12
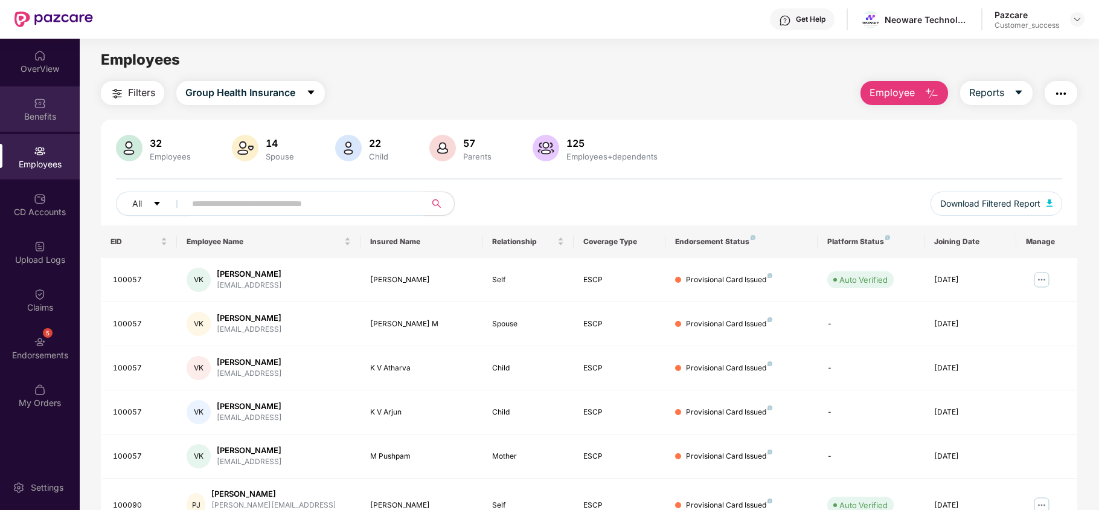
click at [44, 122] on div "Benefits" at bounding box center [40, 108] width 80 height 45
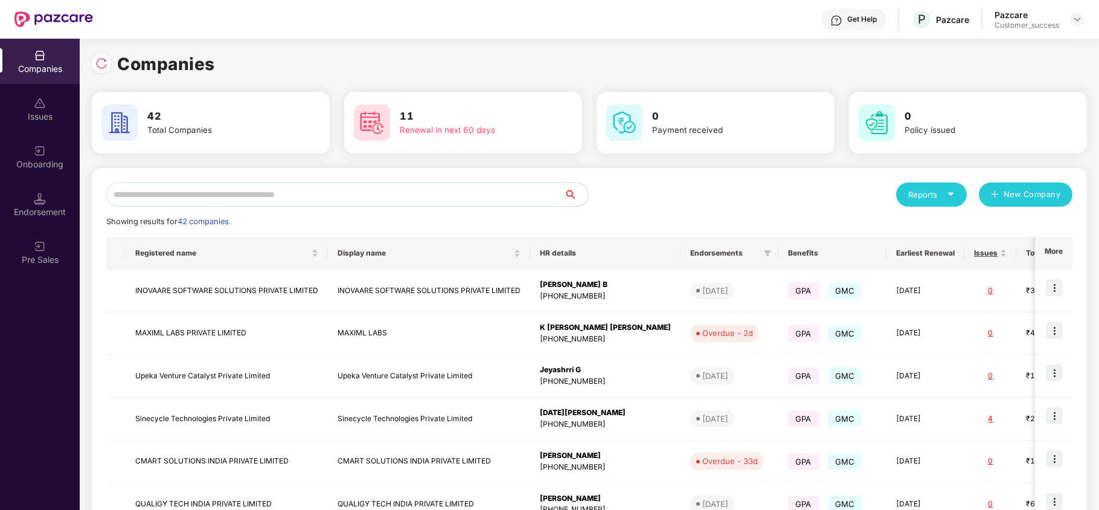
click at [319, 191] on input "text" at bounding box center [335, 194] width 458 height 24
type input "*"
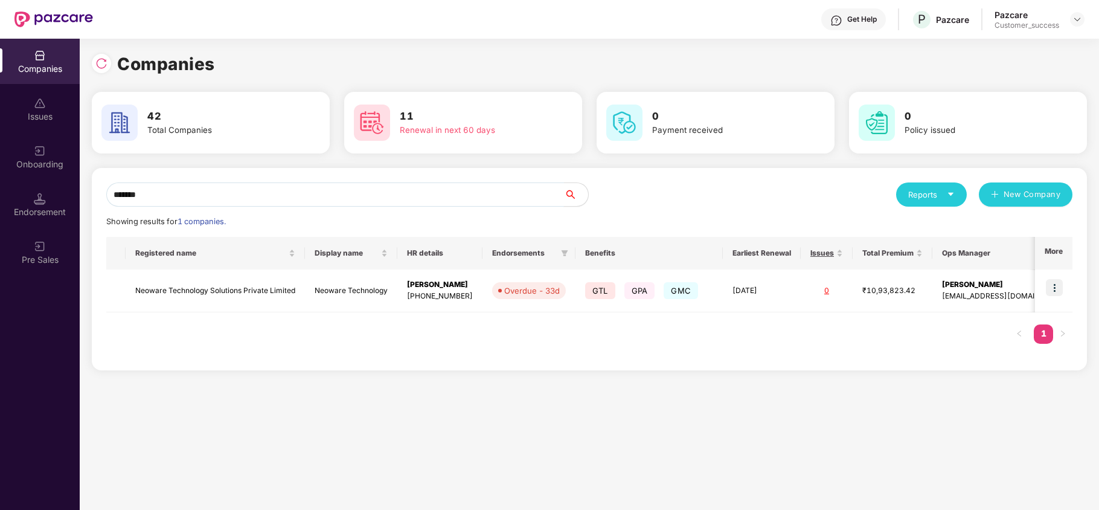
type input "*******"
